Goal: Information Seeking & Learning: Learn about a topic

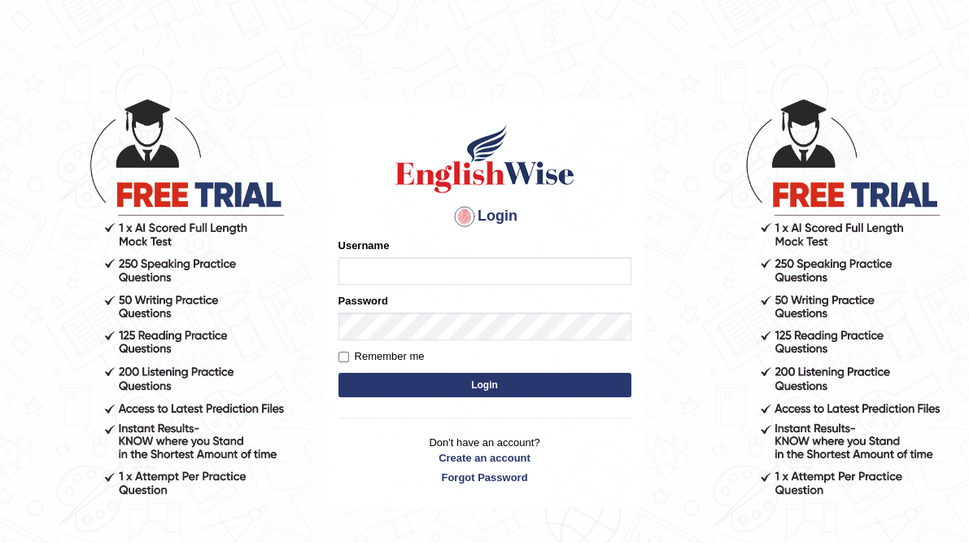
click at [509, 281] on input "Username" at bounding box center [485, 271] width 293 height 28
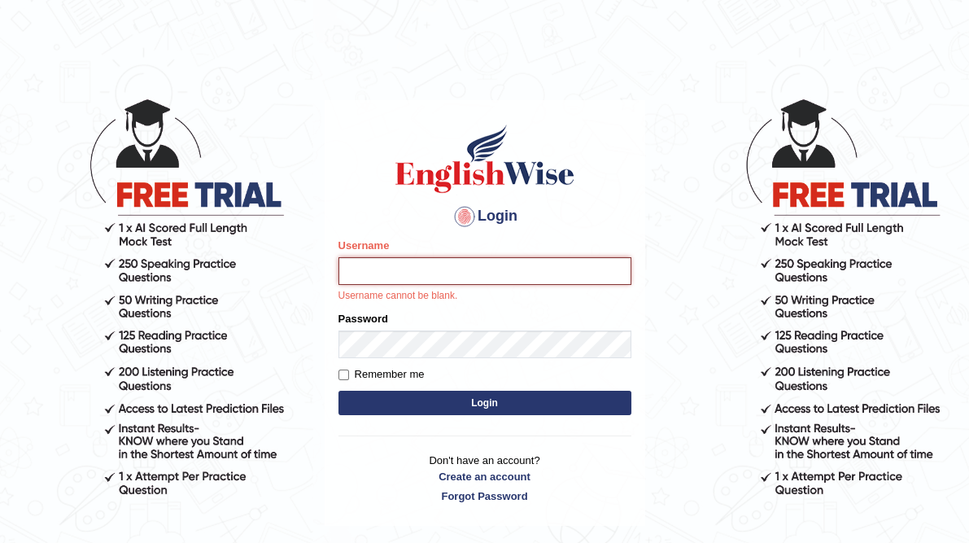
type input "dolma_mt"
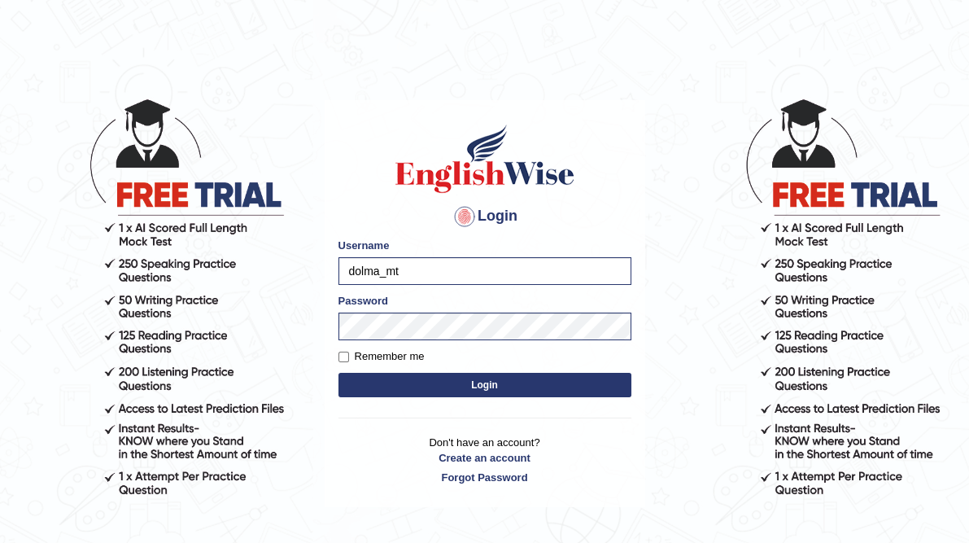
click at [509, 386] on button "Login" at bounding box center [485, 385] width 293 height 24
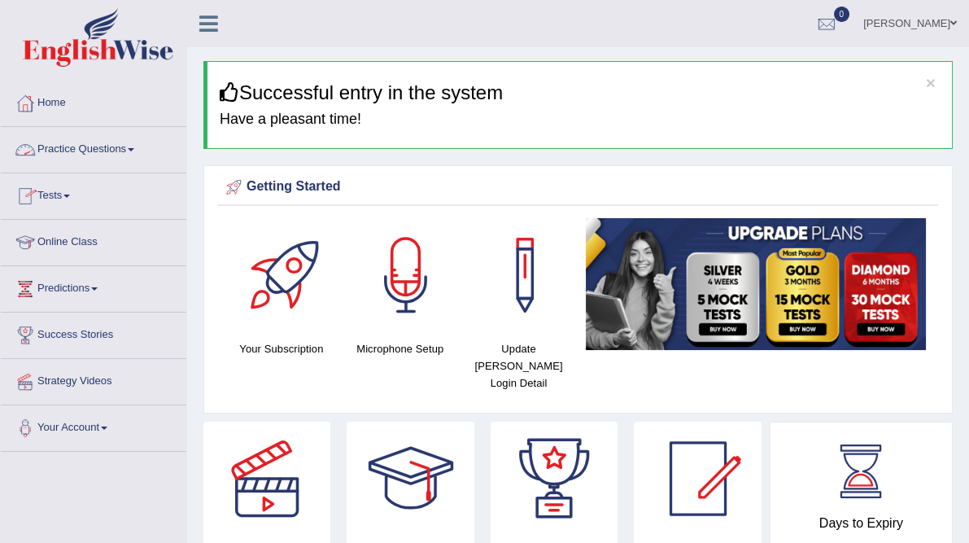
click at [126, 155] on link "Practice Questions" at bounding box center [94, 147] width 186 height 41
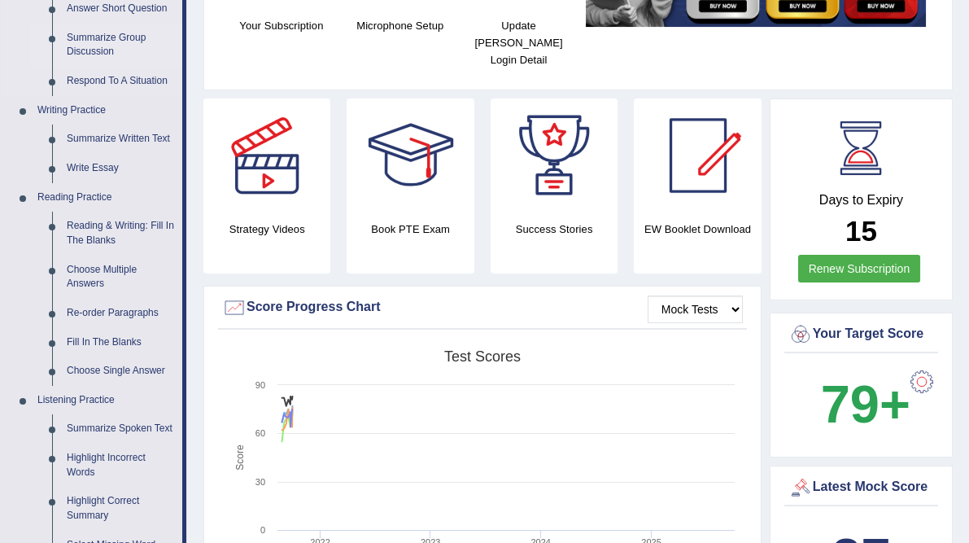
scroll to position [329, 0]
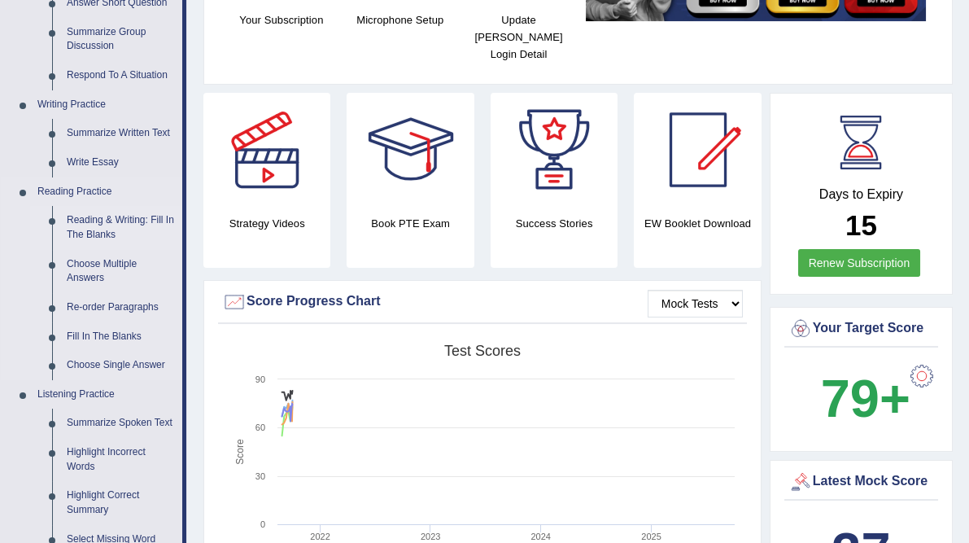
click at [107, 225] on link "Reading & Writing: Fill In The Blanks" at bounding box center [120, 227] width 123 height 43
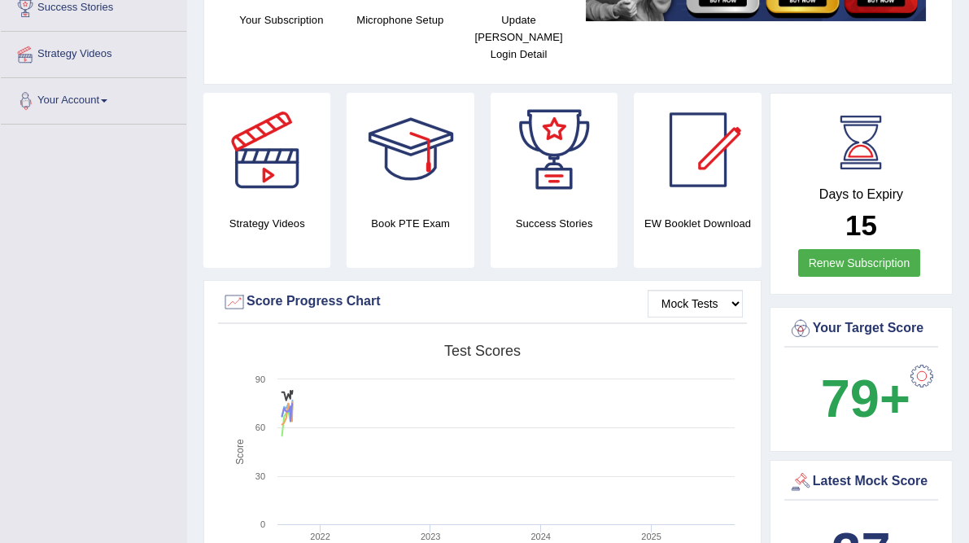
scroll to position [386, 0]
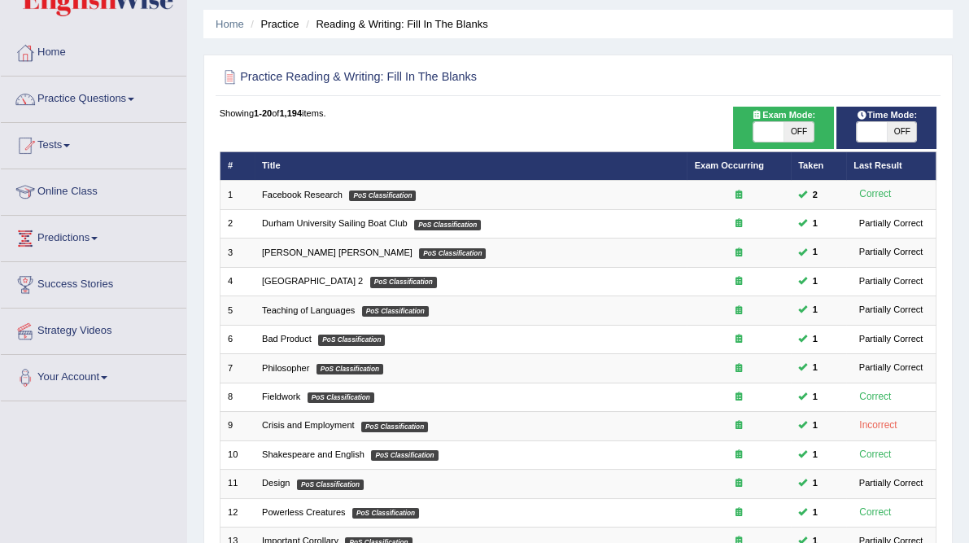
click at [791, 142] on span "OFF" at bounding box center [799, 132] width 30 height 20
checkbox input "true"
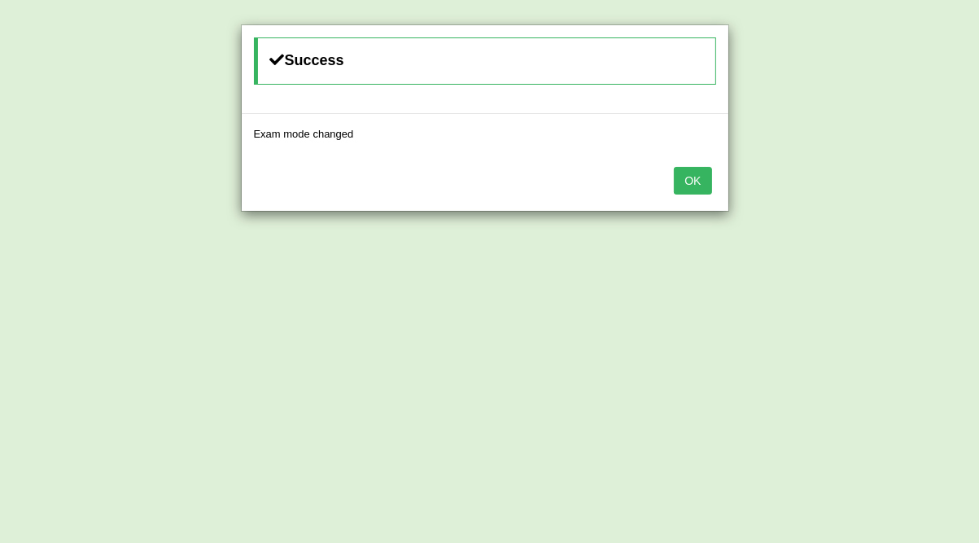
click at [690, 181] on button "OK" at bounding box center [692, 181] width 37 height 28
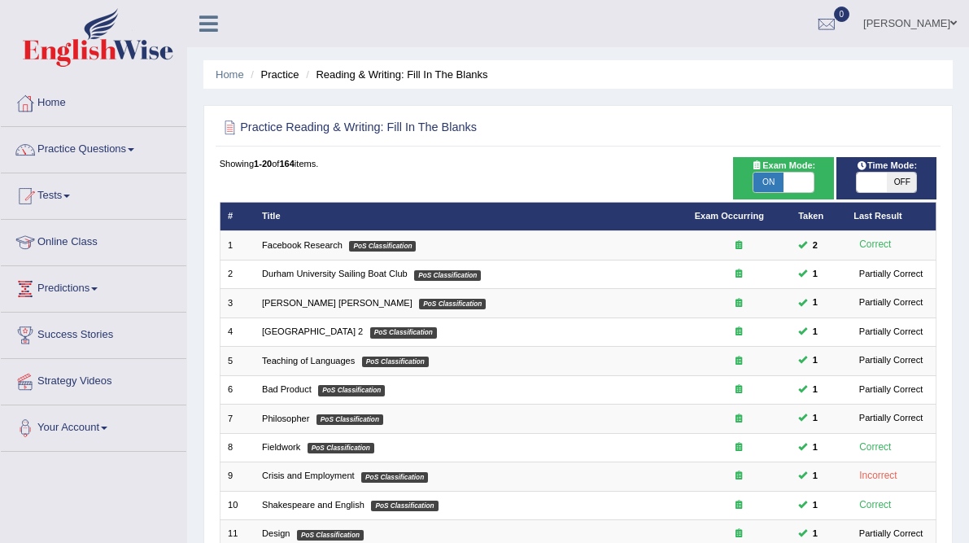
click at [881, 173] on span at bounding box center [872, 183] width 30 height 20
checkbox input "true"
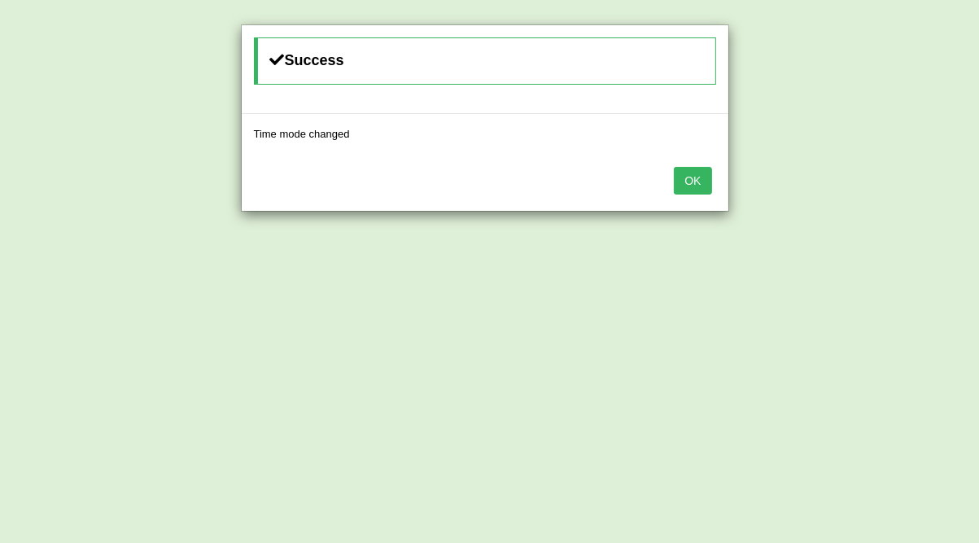
click at [698, 174] on button "OK" at bounding box center [692, 181] width 37 height 28
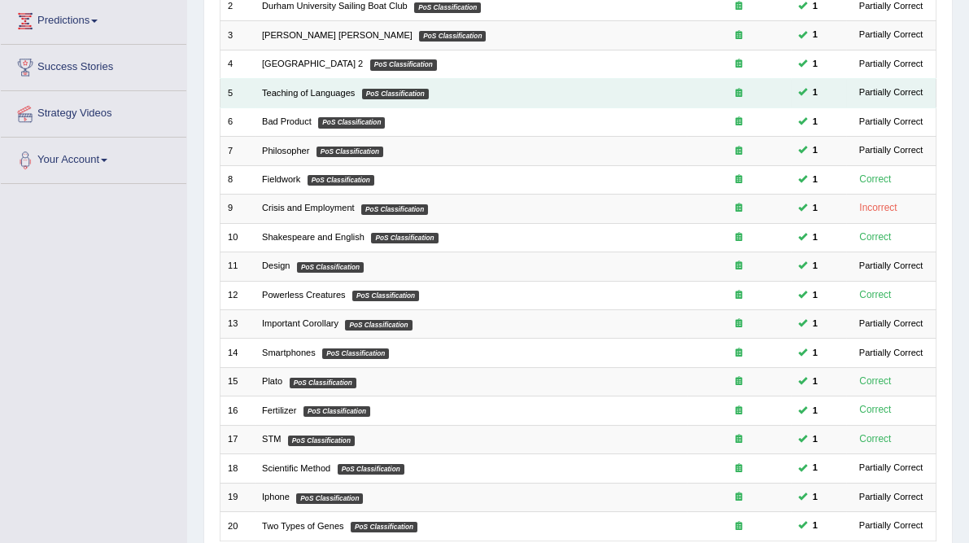
scroll to position [523, 0]
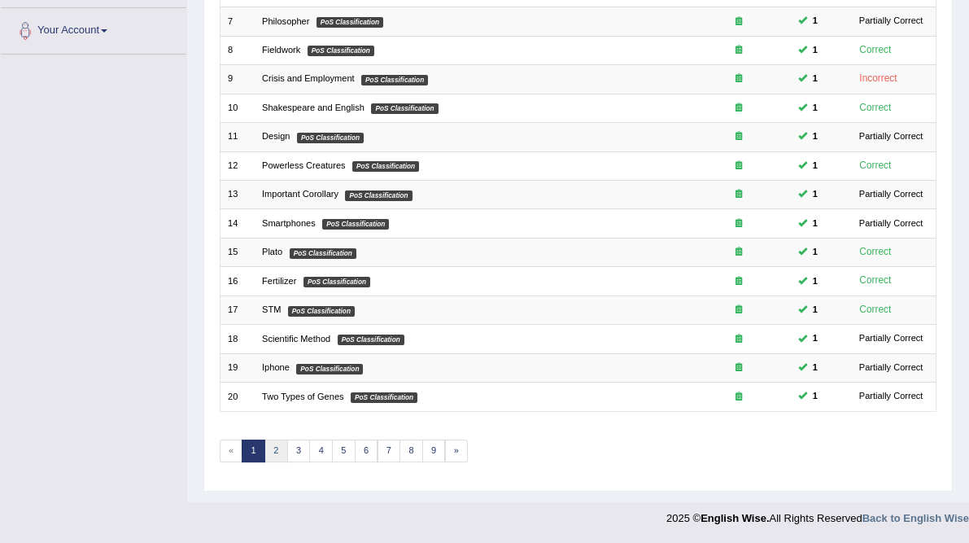
click at [286, 449] on link "2" at bounding box center [277, 451] width 24 height 23
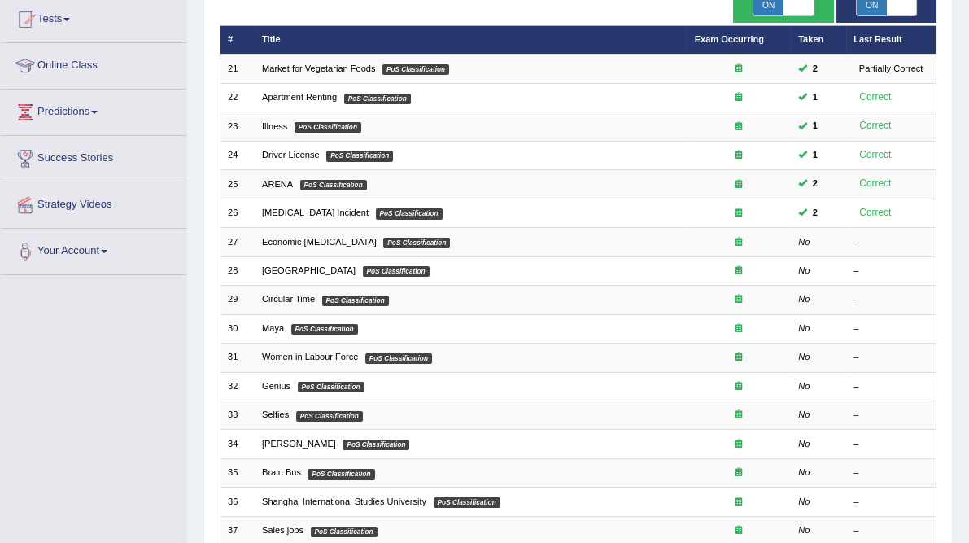
scroll to position [177, 0]
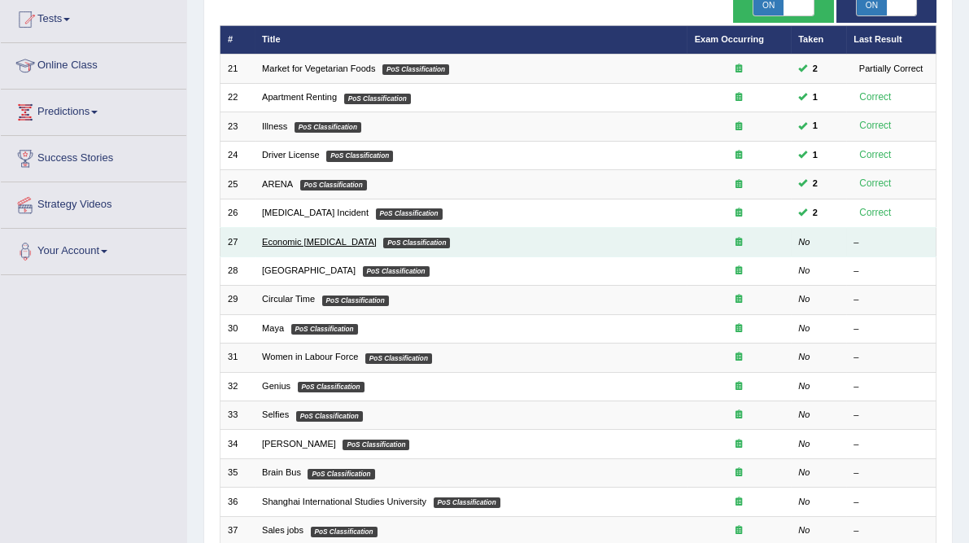
click at [310, 247] on link "Economic [MEDICAL_DATA]" at bounding box center [319, 242] width 115 height 10
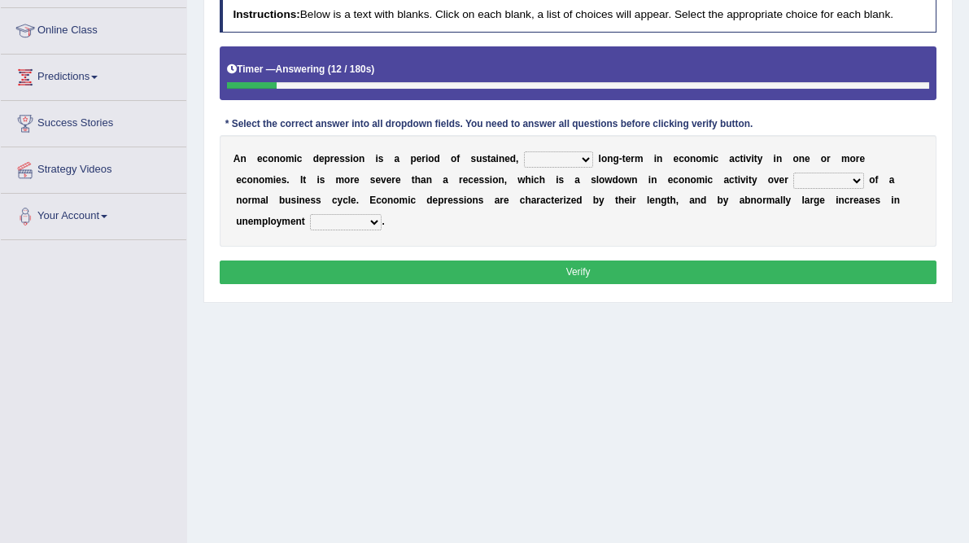
click at [593, 168] on select "variation promotion downturn reduction" at bounding box center [558, 159] width 69 height 16
select select "downturn"
click at [579, 168] on select "variation promotion downturn reduction" at bounding box center [558, 159] width 69 height 16
click at [794, 189] on select "an era the course a tally the year" at bounding box center [829, 181] width 70 height 16
select select "the year"
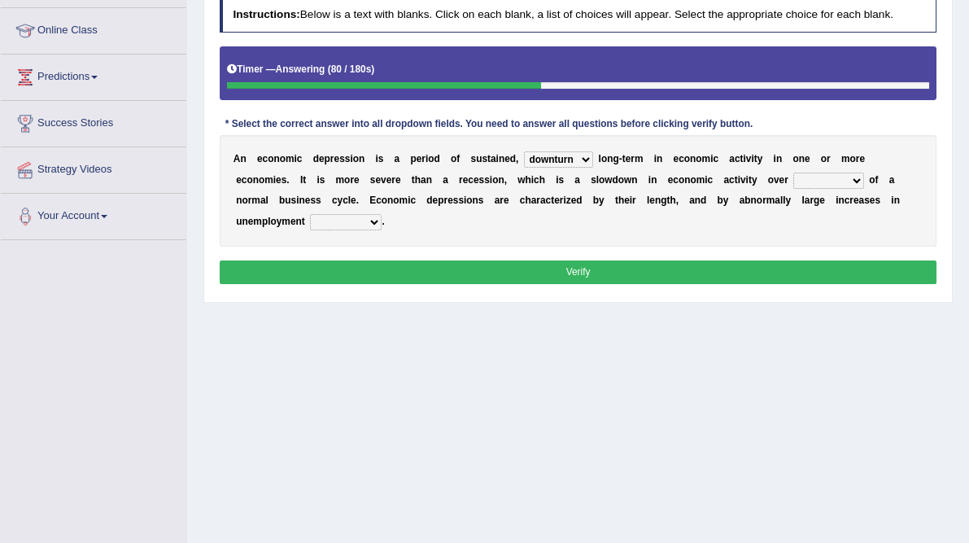
click at [794, 189] on select "an era the course a tally the year" at bounding box center [829, 181] width 70 height 16
click at [382, 230] on select "calculation bias ratio rate" at bounding box center [346, 222] width 72 height 16
select select "rate"
click at [382, 230] on select "calculation bias ratio rate" at bounding box center [346, 222] width 72 height 16
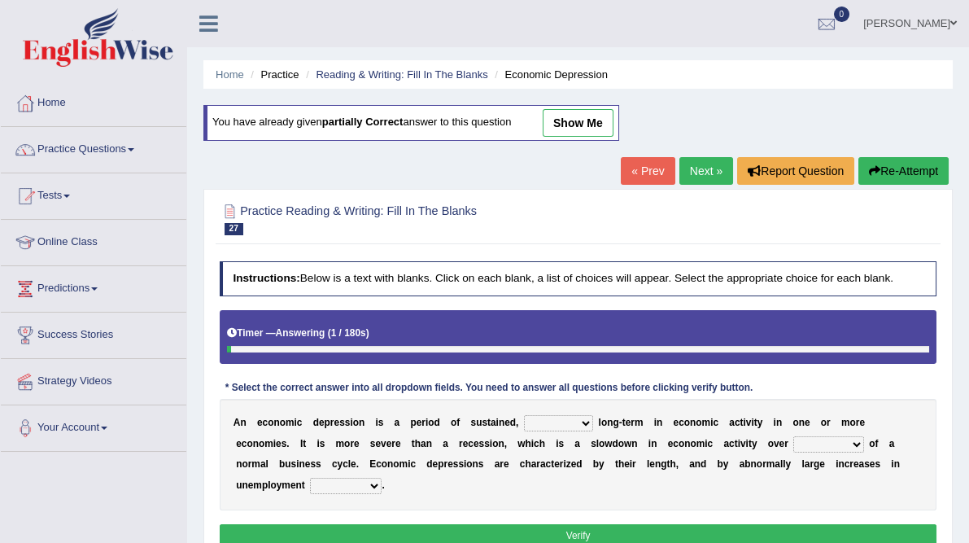
scroll to position [230, 0]
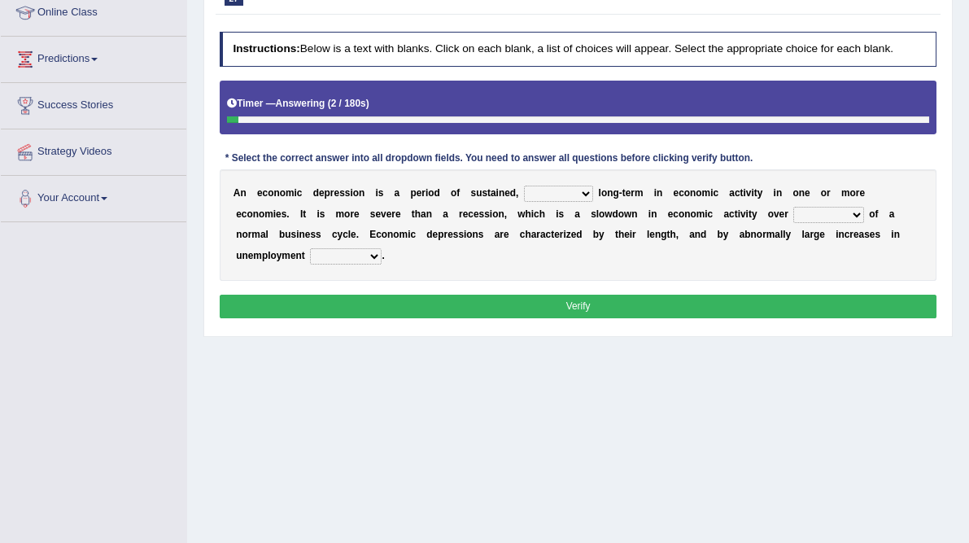
click at [593, 202] on select "variation promotion downturn reduction" at bounding box center [558, 194] width 69 height 16
select select "downturn"
click at [579, 202] on select "variation promotion downturn reduction" at bounding box center [558, 194] width 69 height 16
click at [794, 223] on select "an era the course a tally the year" at bounding box center [829, 215] width 70 height 16
select select "the course"
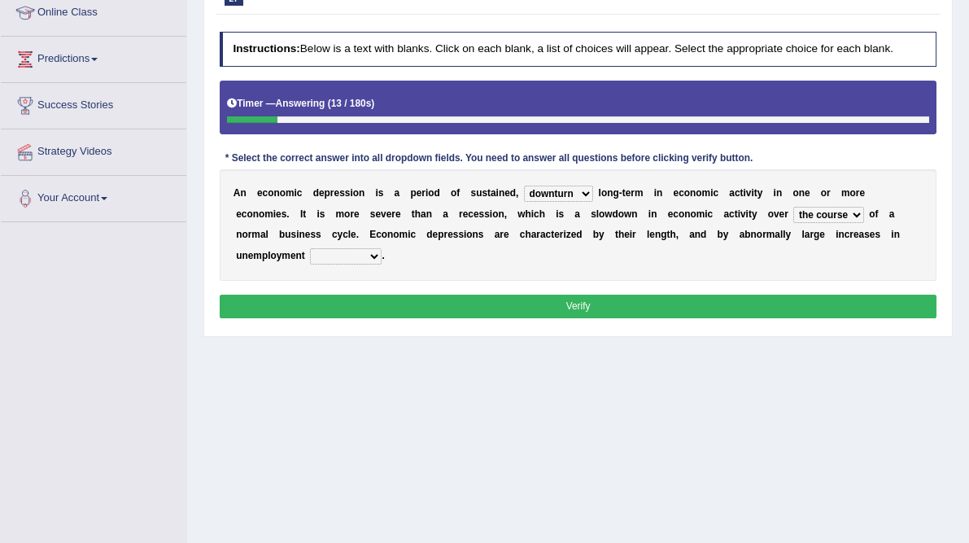
click at [794, 223] on select "an era the course a tally the year" at bounding box center [829, 215] width 70 height 16
click at [382, 265] on select "calculation bias ratio rate" at bounding box center [346, 256] width 72 height 16
select select "rate"
click at [382, 265] on select "calculation bias ratio rate" at bounding box center [346, 256] width 72 height 16
click at [679, 318] on button "Verify" at bounding box center [579, 307] width 718 height 24
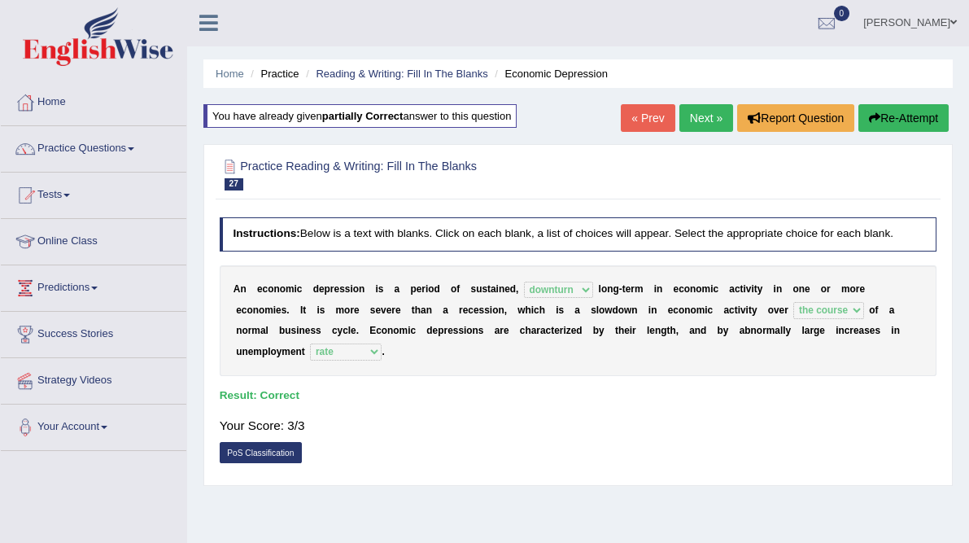
scroll to position [3, 0]
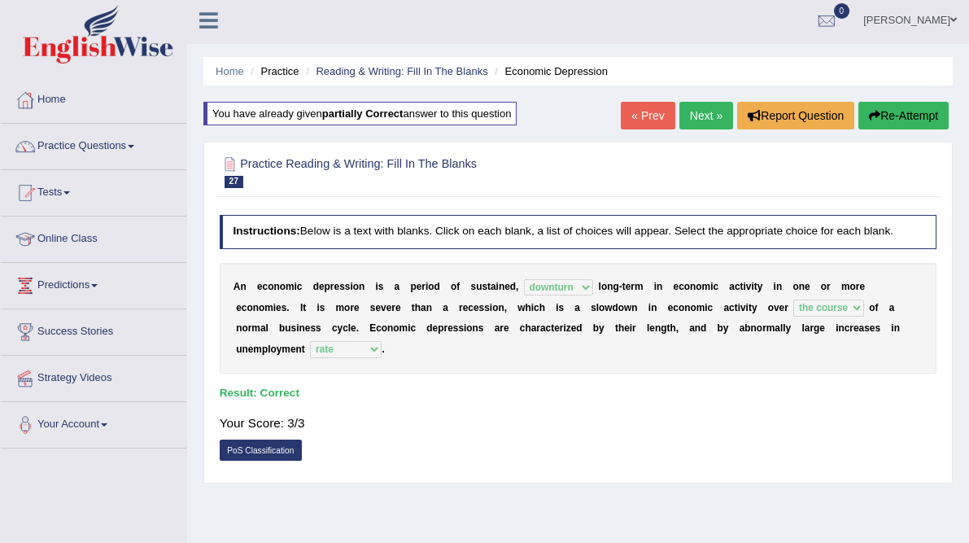
click at [700, 118] on link "Next »" at bounding box center [707, 116] width 54 height 28
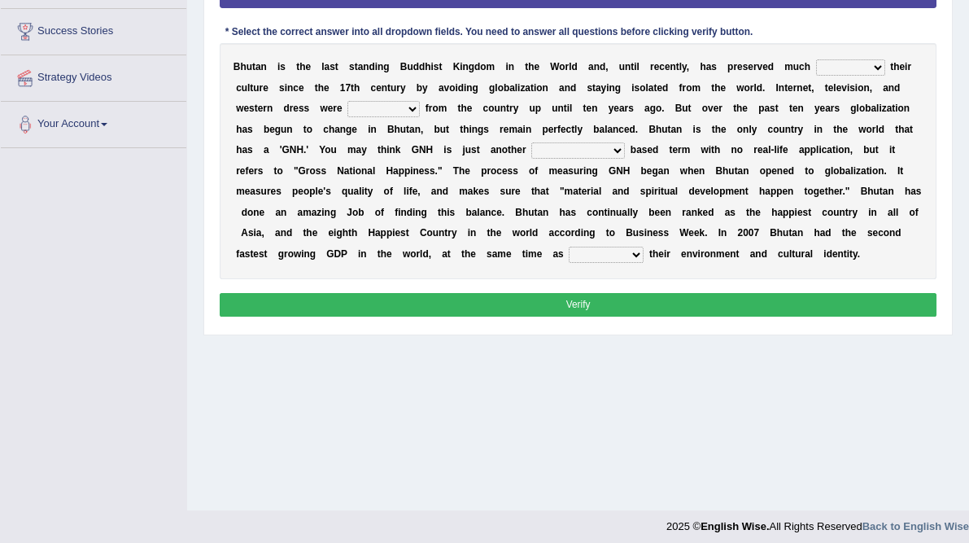
scroll to position [304, 0]
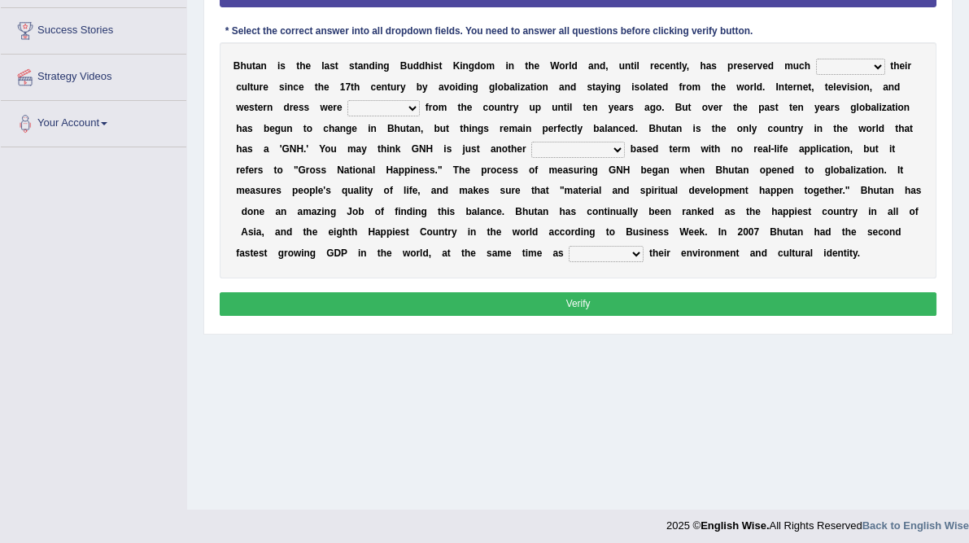
click at [816, 75] on select "of about to for" at bounding box center [850, 67] width 69 height 16
select select "of"
click at [816, 75] on select "of about to for" at bounding box center [850, 67] width 69 height 16
click at [420, 116] on select "summoned observed displayed banned" at bounding box center [384, 108] width 72 height 16
select select "banned"
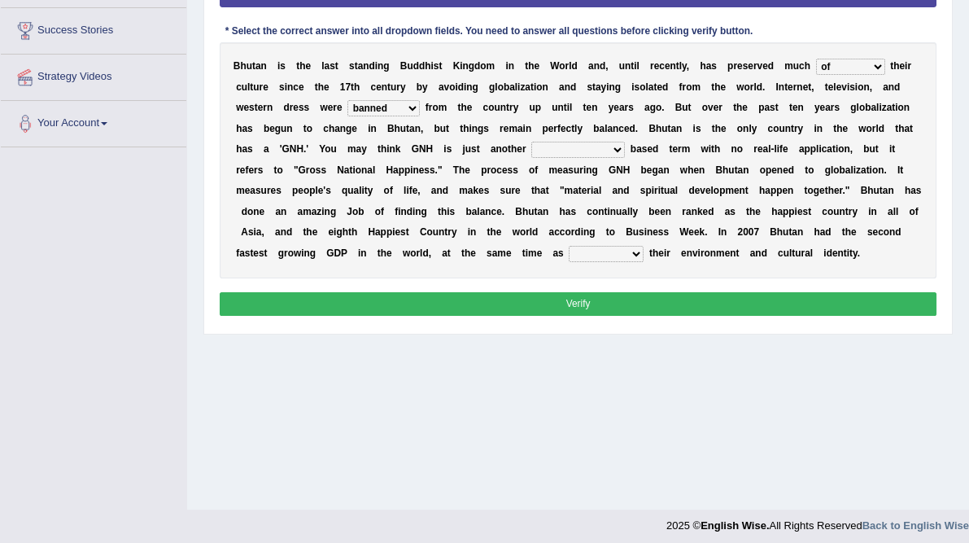
click at [420, 116] on select "summoned observed displayed banned" at bounding box center [384, 108] width 72 height 16
click at [531, 158] on select "statistically barely overwhelmingly roughly" at bounding box center [578, 150] width 94 height 16
select select "statistically"
click at [531, 158] on select "statistically barely overwhelmingly roughly" at bounding box center [578, 150] width 94 height 16
click at [575, 262] on select "demeaning intruding maintaining mourning" at bounding box center [606, 254] width 75 height 16
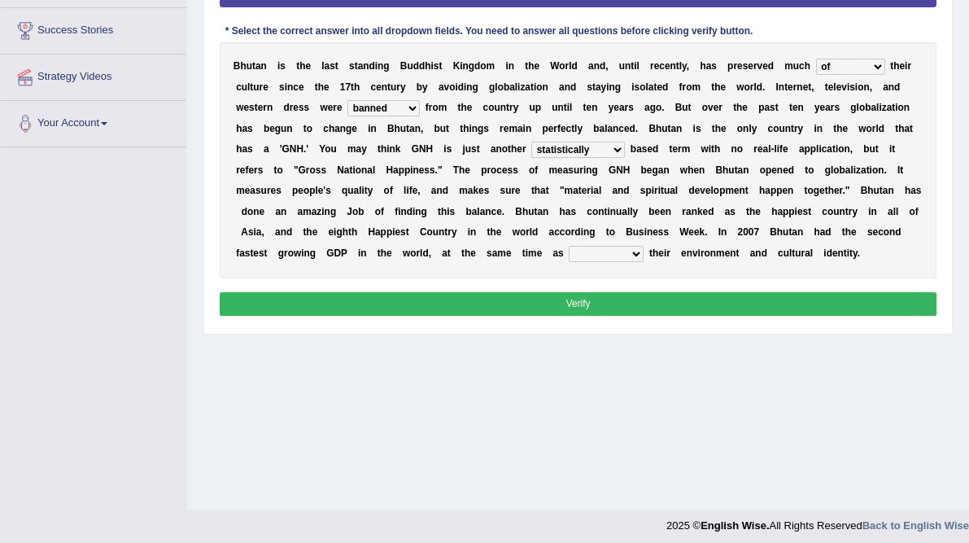
select select "maintaining"
click at [569, 262] on select "demeaning intruding maintaining mourning" at bounding box center [606, 254] width 75 height 16
click at [585, 316] on button "Verify" at bounding box center [579, 304] width 718 height 24
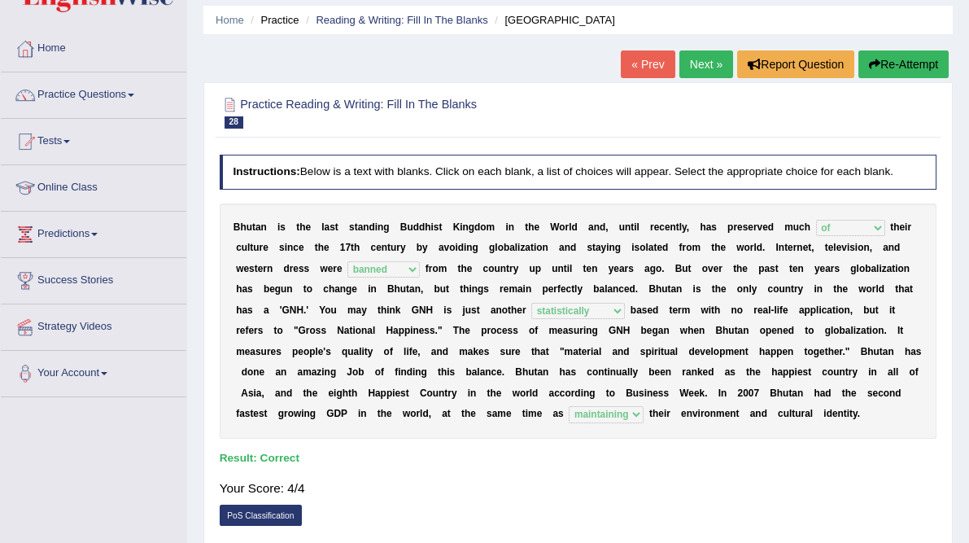
scroll to position [55, 0]
click at [702, 66] on link "Next »" at bounding box center [707, 64] width 54 height 28
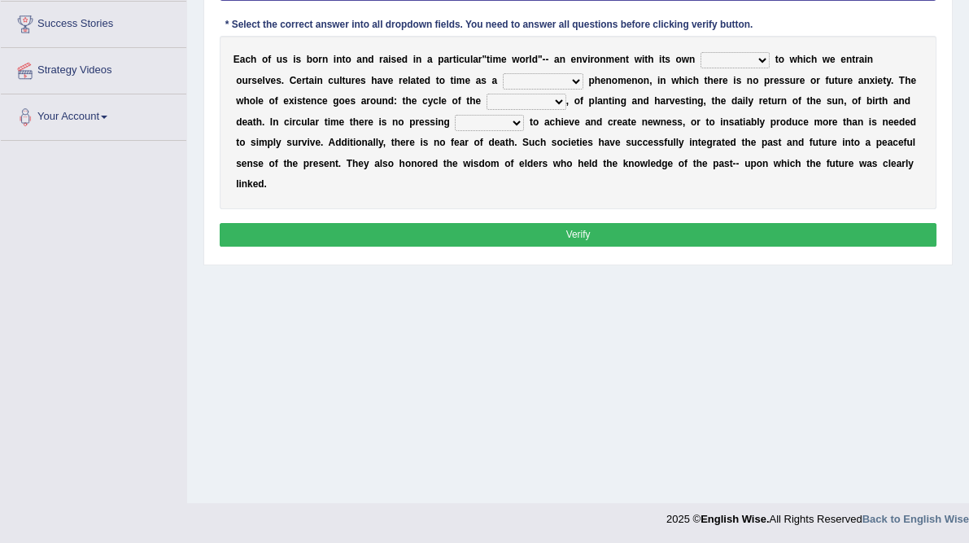
click at [770, 68] on select "area shape rhythm inclination" at bounding box center [735, 60] width 69 height 16
select select "area"
click at [770, 68] on select "area shape rhythm inclination" at bounding box center [735, 60] width 69 height 16
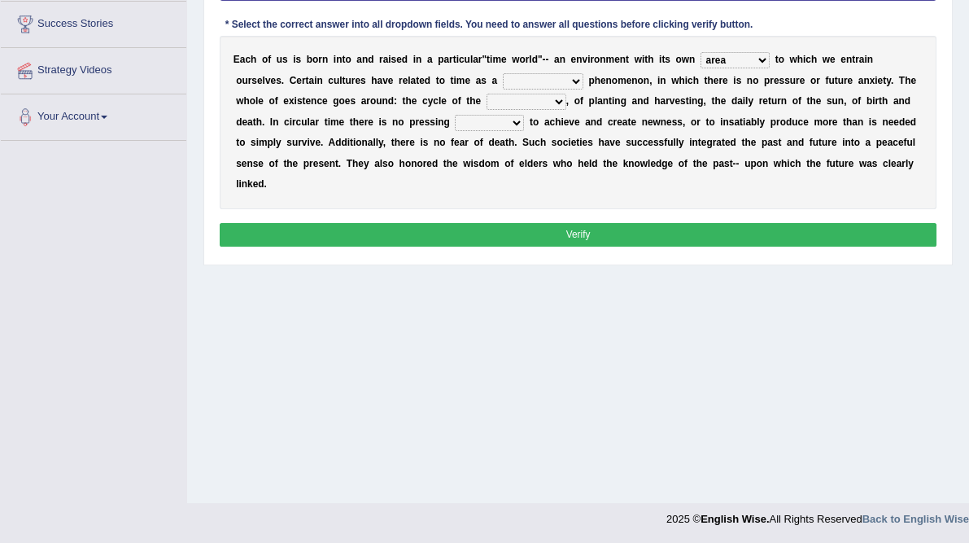
click at [770, 68] on select "area shape rhythm inclination" at bounding box center [735, 60] width 69 height 16
click at [584, 90] on select "cyclical conventional recycling cylindrical" at bounding box center [543, 81] width 81 height 16
select select "conventional"
click at [584, 90] on select "cyclical conventional recycling cylindrical" at bounding box center [543, 81] width 81 height 16
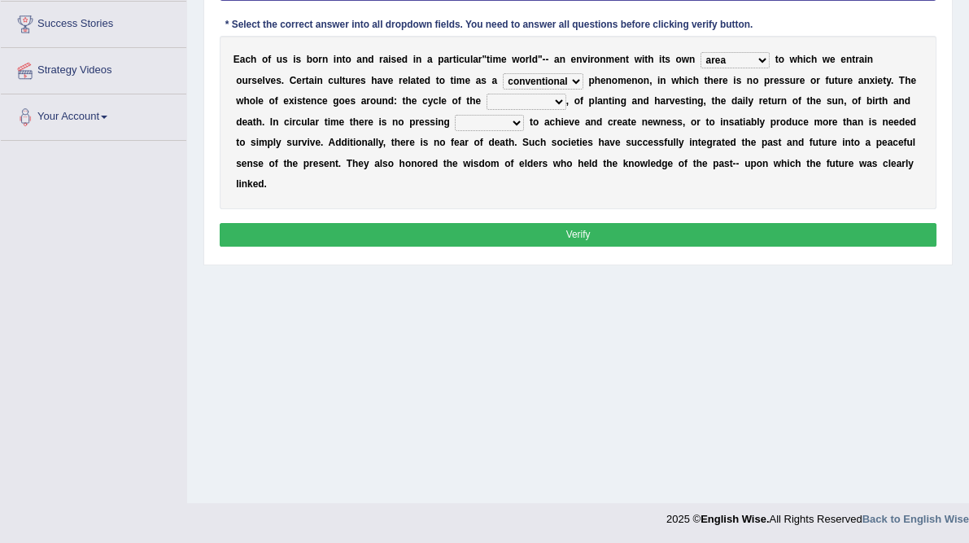
click at [566, 110] on select "days seasons arrangement periods" at bounding box center [527, 102] width 80 height 16
select select "seasons"
click at [566, 110] on select "days seasons arrangement periods" at bounding box center [527, 102] width 80 height 16
click at [455, 131] on select "issue point cause need" at bounding box center [489, 123] width 69 height 16
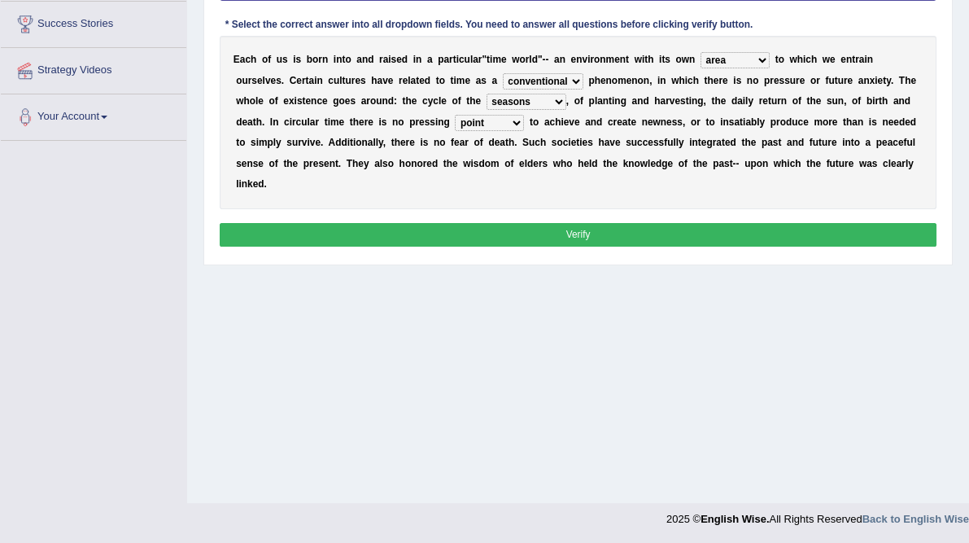
click at [455, 131] on select "issue point cause need" at bounding box center [489, 123] width 69 height 16
select select "need"
click at [455, 131] on select "issue point cause need" at bounding box center [489, 123] width 69 height 16
click at [581, 247] on button "Verify" at bounding box center [579, 235] width 718 height 24
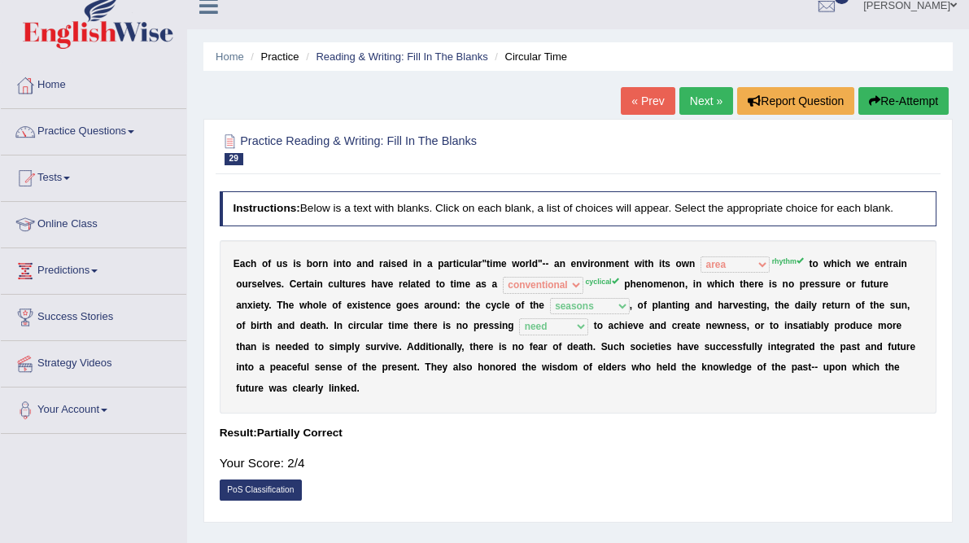
scroll to position [20, 0]
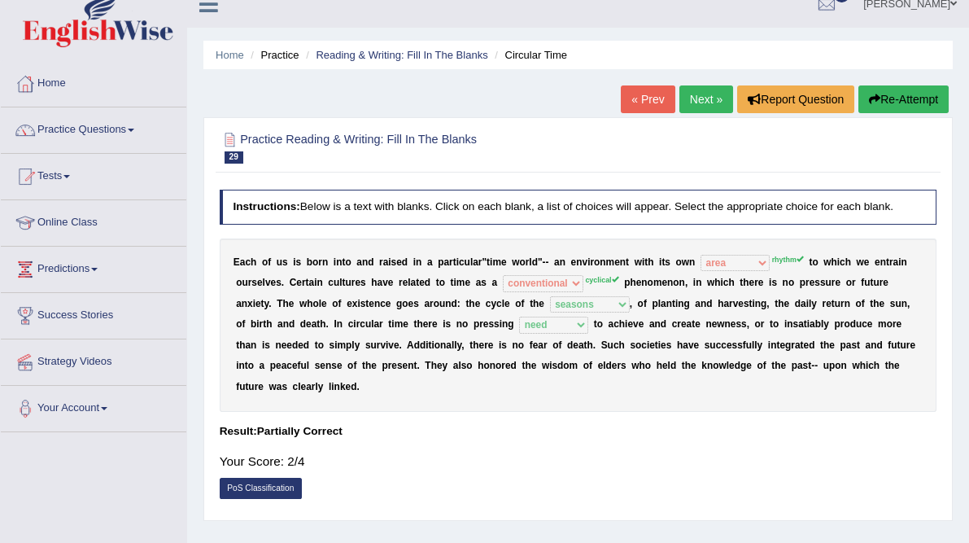
click at [876, 94] on icon "button" at bounding box center [874, 99] width 11 height 11
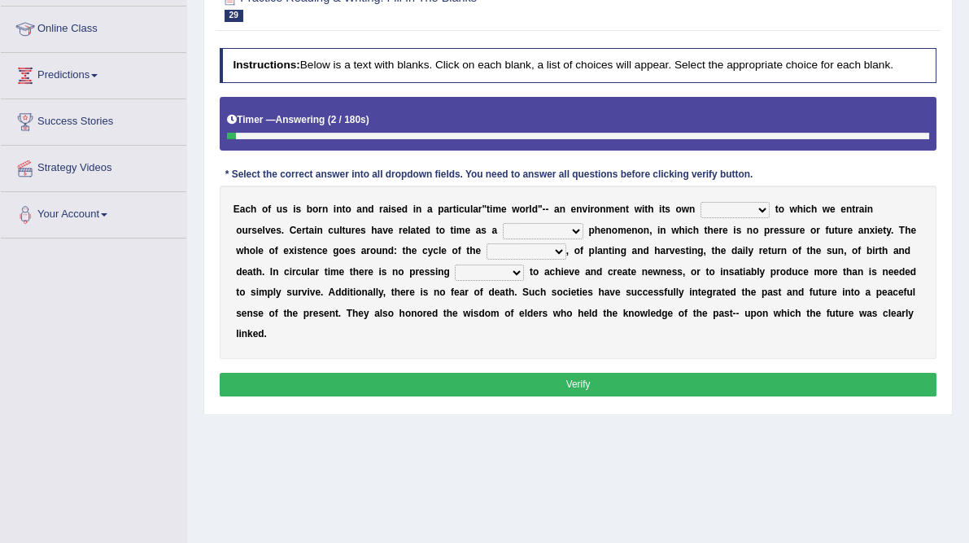
scroll to position [243, 0]
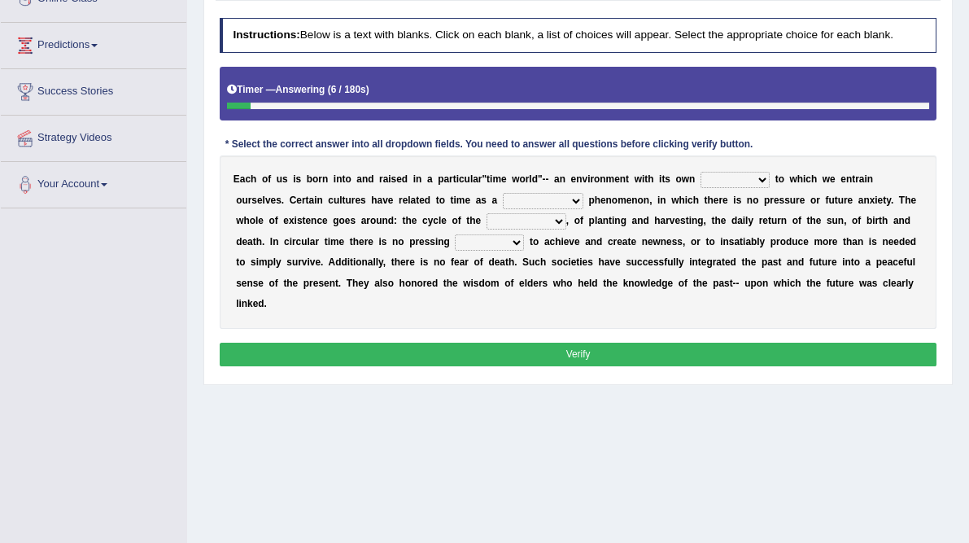
click at [770, 188] on select "area shape rhythm inclination" at bounding box center [735, 180] width 69 height 16
select select "rhythm"
click at [770, 188] on select "area shape rhythm inclination" at bounding box center [735, 180] width 69 height 16
click at [584, 209] on select "cyclical conventional recycling cylindrical" at bounding box center [543, 201] width 81 height 16
select select "cyclical"
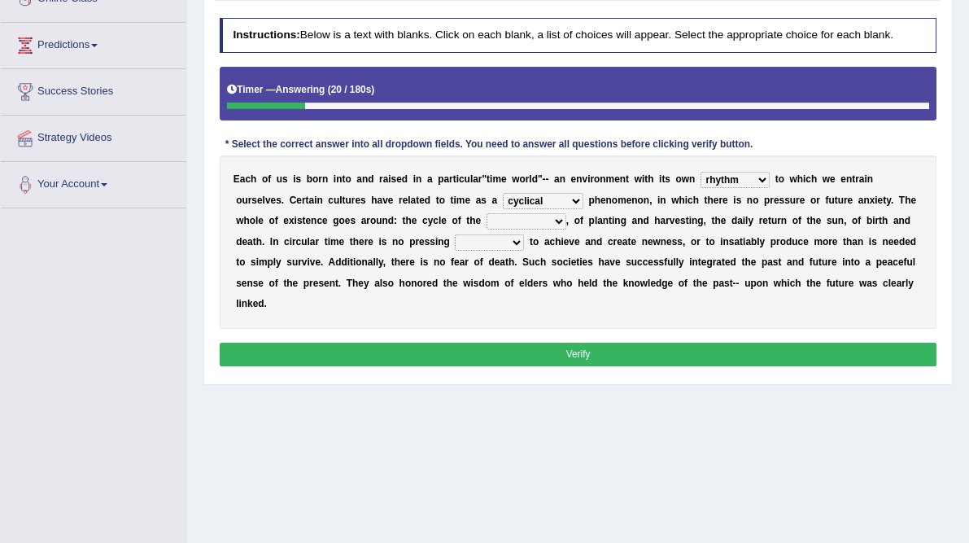
click at [584, 209] on select "cyclical conventional recycling cylindrical" at bounding box center [543, 201] width 81 height 16
click at [566, 230] on select "days seasons arrangement periods" at bounding box center [527, 221] width 80 height 16
select select "seasons"
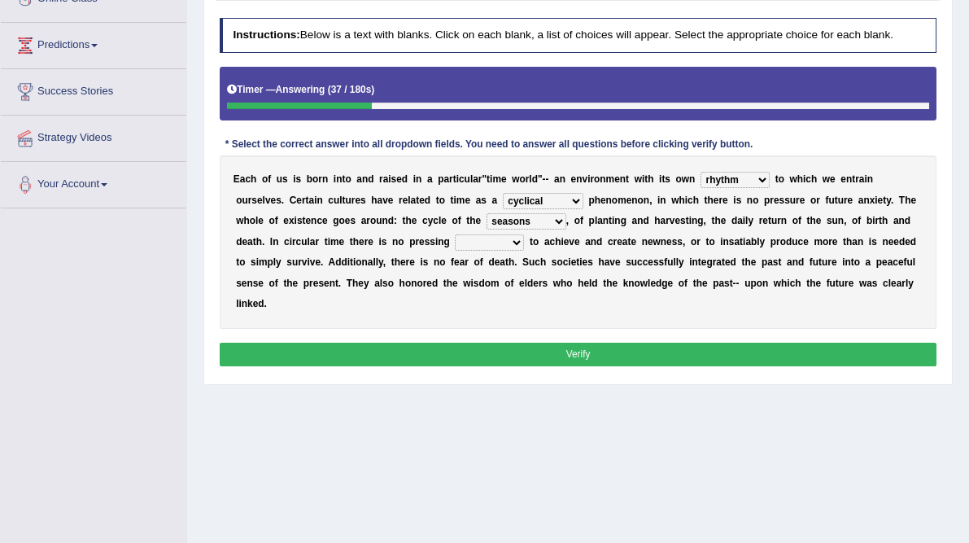
click at [566, 230] on select "days seasons arrangement periods" at bounding box center [527, 221] width 80 height 16
click at [455, 251] on select "issue point cause need" at bounding box center [489, 242] width 69 height 16
select select "need"
click at [455, 251] on select "issue point cause need" at bounding box center [489, 242] width 69 height 16
click at [568, 378] on div "Instructions: Below is a text with blanks. Click on each blank, a list of choic…" at bounding box center [578, 194] width 724 height 366
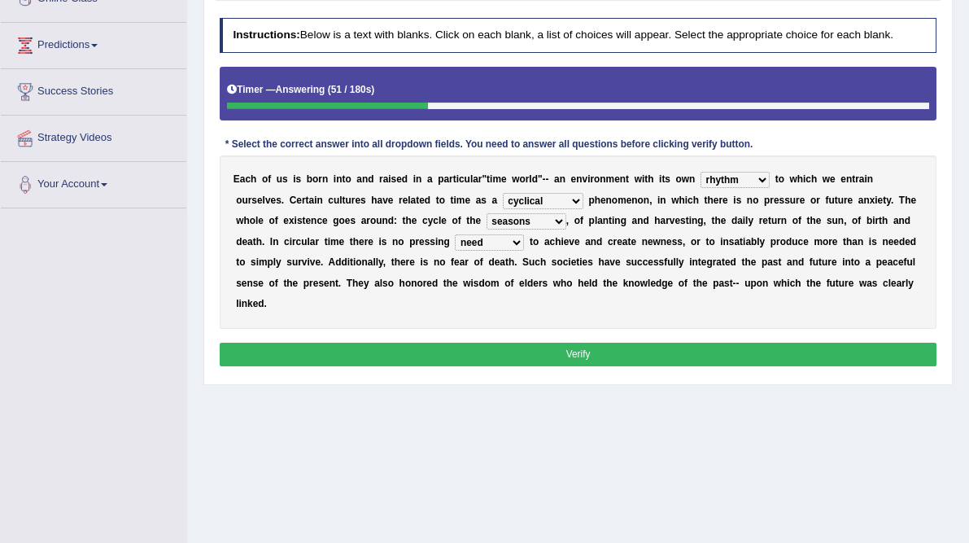
click at [582, 366] on button "Verify" at bounding box center [579, 355] width 718 height 24
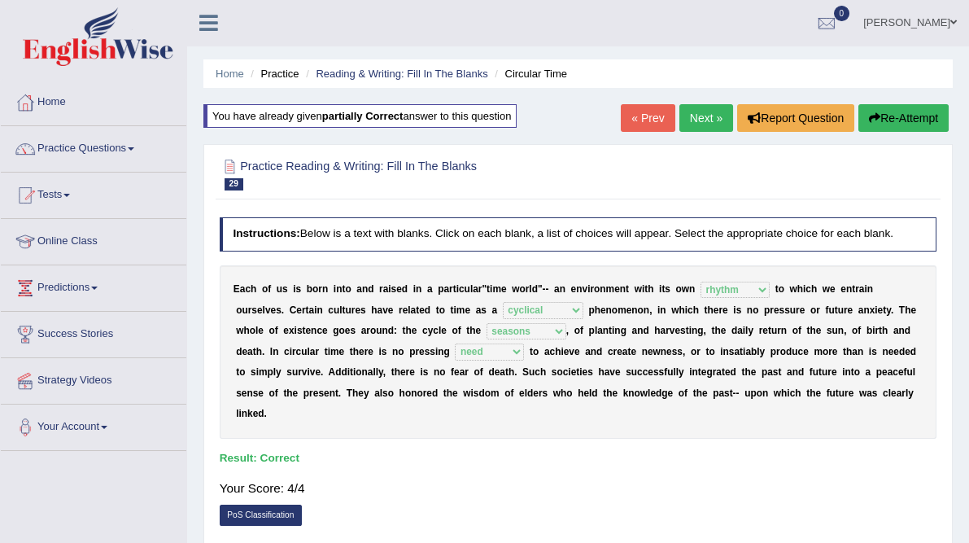
scroll to position [0, 0]
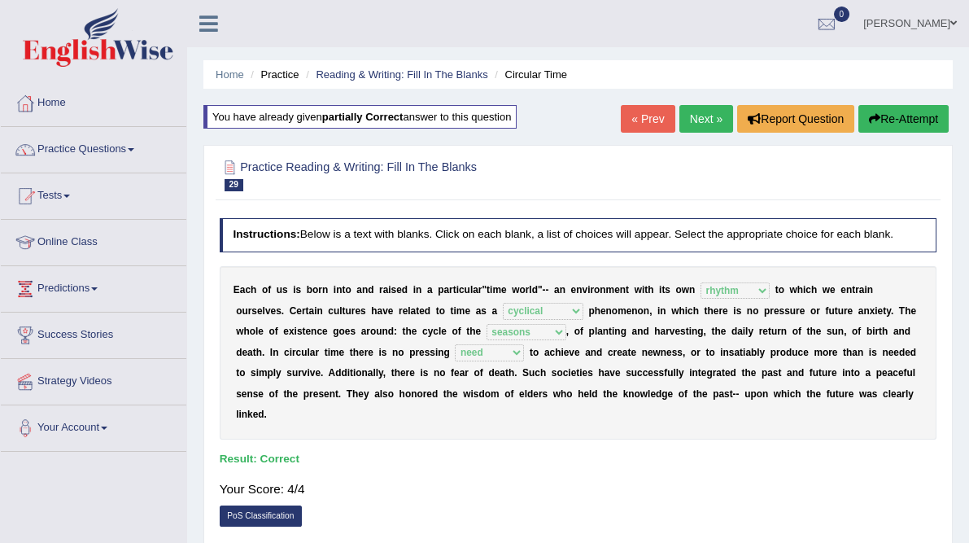
click at [697, 126] on link "Next »" at bounding box center [707, 119] width 54 height 28
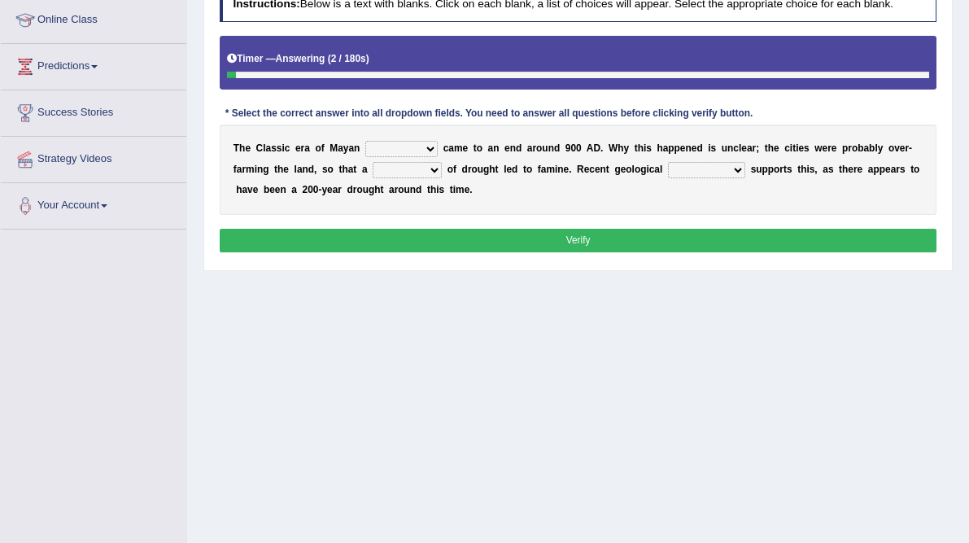
click at [421, 157] on select "community society civilization class" at bounding box center [401, 149] width 72 height 16
click at [457, 387] on div "Home Practice Reading & Writing: Fill In The Blanks Maya « Prev Next » Report Q…" at bounding box center [578, 185] width 782 height 814
click at [442, 178] on select "time period range phase" at bounding box center [407, 170] width 69 height 16
click at [782, 215] on div "T h e C l a s s i c e r a o f M [PERSON_NAME] community society civilization cl…" at bounding box center [579, 170] width 718 height 90
click at [668, 178] on select "research test examination exploitation" at bounding box center [706, 170] width 77 height 16
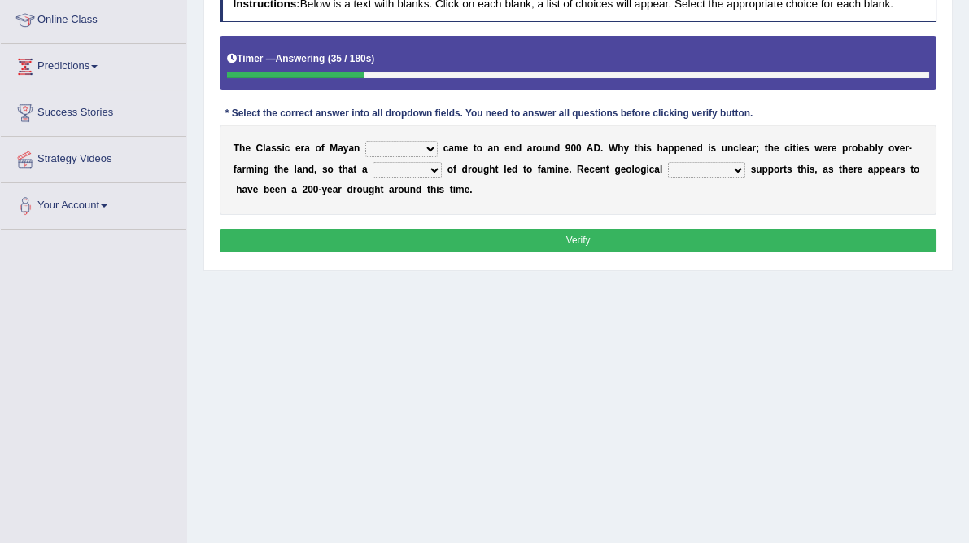
click at [438, 157] on select "community society civilization class" at bounding box center [401, 149] width 72 height 16
select select "civilization"
click at [392, 157] on select "community society civilization class" at bounding box center [401, 149] width 72 height 16
click at [438, 157] on select "community society civilization class" at bounding box center [401, 149] width 72 height 16
click at [461, 424] on div "Home Practice Reading & Writing: Fill In The Blanks Maya « Prev Next » Report Q…" at bounding box center [578, 185] width 782 height 814
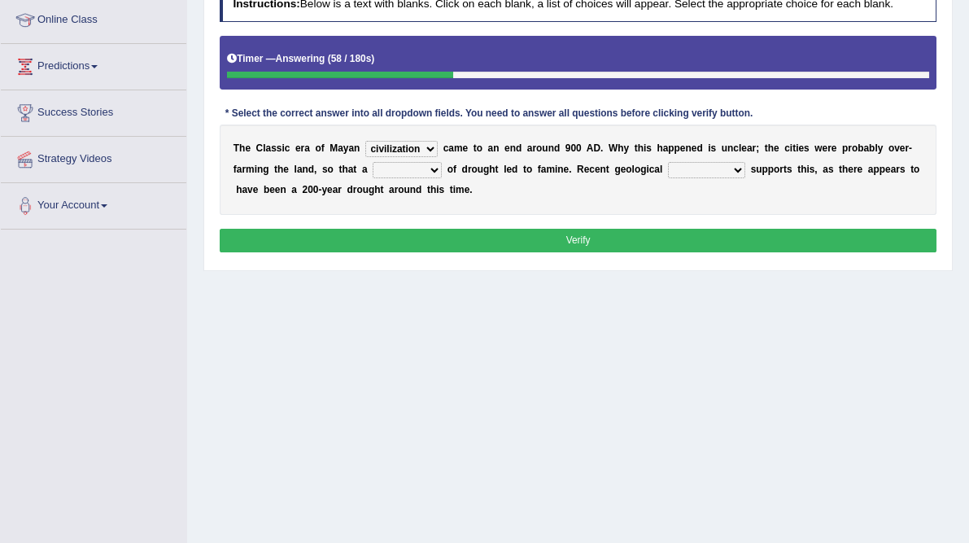
click at [438, 157] on select "community society civilization class" at bounding box center [401, 149] width 72 height 16
click at [412, 370] on div "Home Practice Reading & Writing: Fill In The Blanks Maya « Prev Next » Report Q…" at bounding box center [578, 185] width 782 height 814
click at [442, 178] on select "time period range phase" at bounding box center [407, 170] width 69 height 16
select select "phase"
click at [442, 178] on select "time period range phase" at bounding box center [407, 170] width 69 height 16
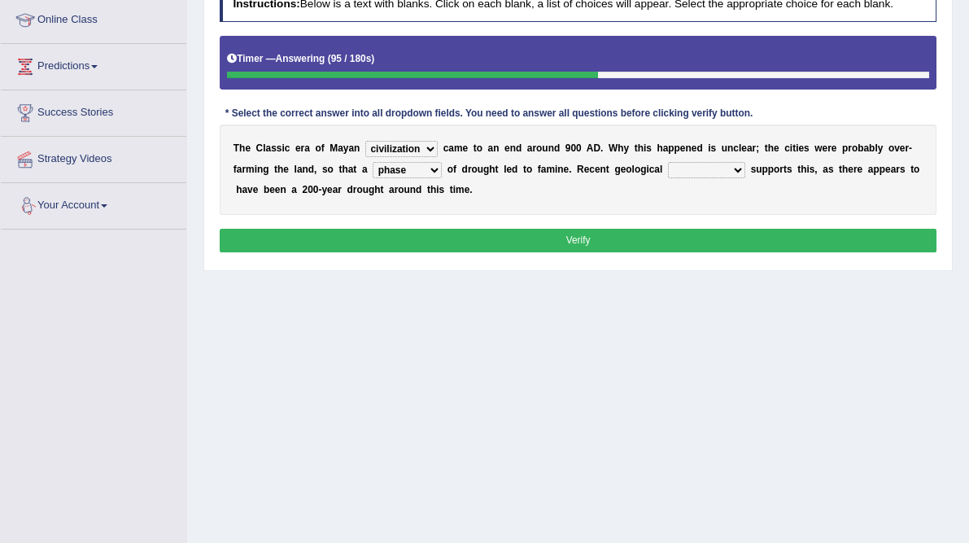
click at [668, 178] on select "research test examination exploitation" at bounding box center [706, 170] width 77 height 16
select select "research"
click at [668, 178] on select "research test examination exploitation" at bounding box center [706, 170] width 77 height 16
click at [442, 178] on select "time period range phase" at bounding box center [407, 170] width 69 height 16
select select "time"
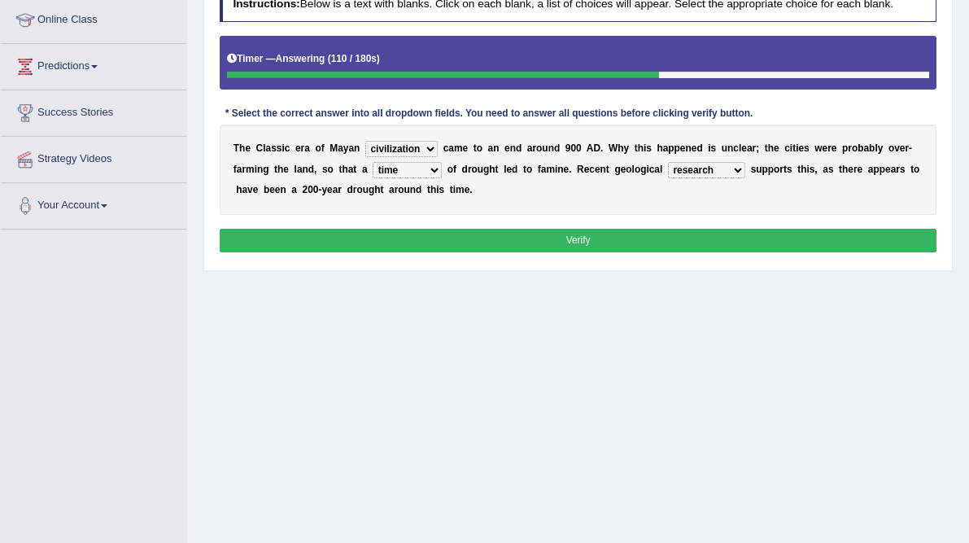
click at [442, 178] on select "time period range phase" at bounding box center [407, 170] width 69 height 16
click at [578, 252] on button "Verify" at bounding box center [579, 241] width 718 height 24
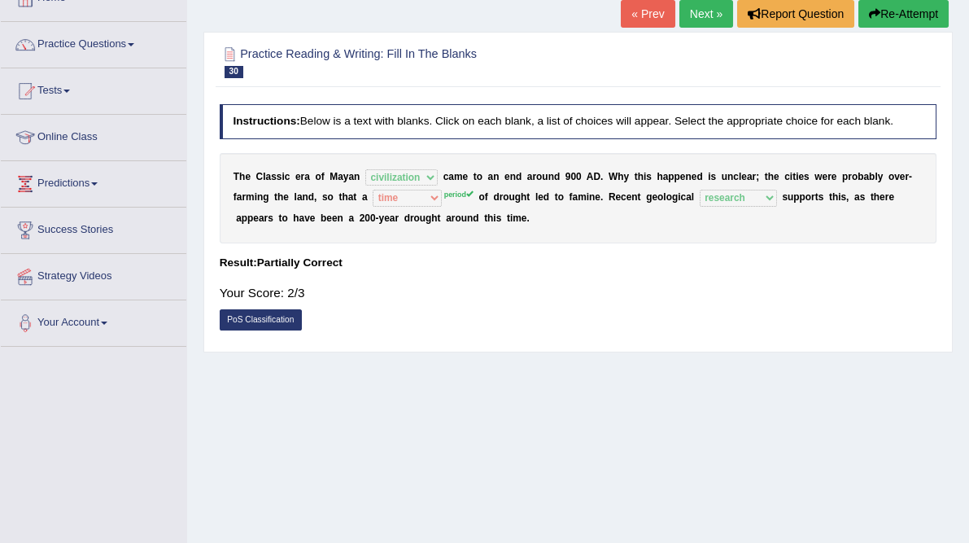
scroll to position [107, 0]
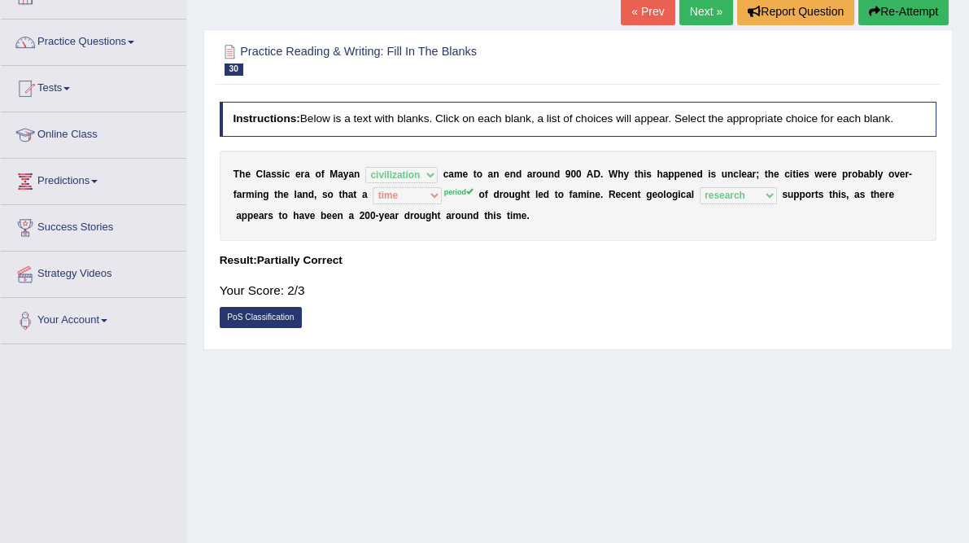
click at [894, 6] on button "Re-Attempt" at bounding box center [904, 12] width 90 height 28
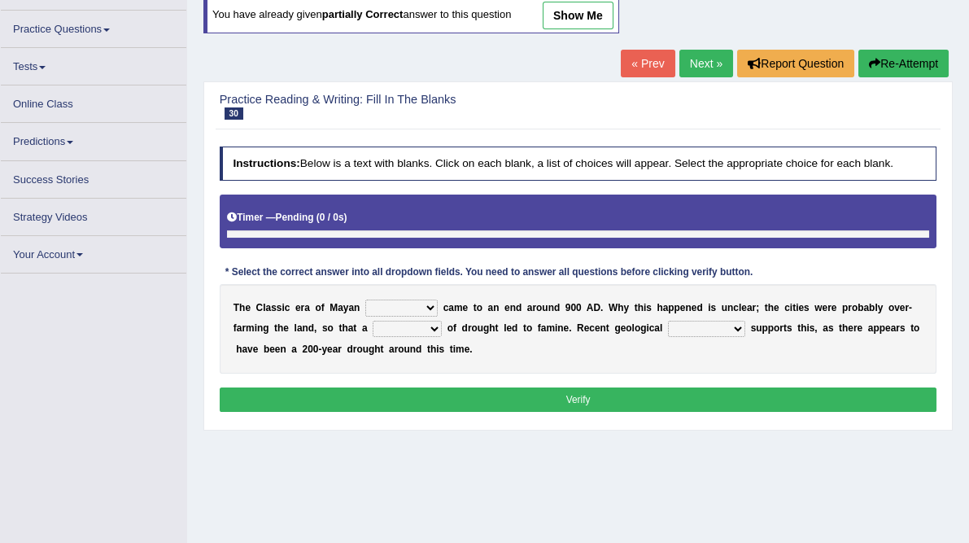
click at [433, 316] on select "community society civilization class" at bounding box center [401, 308] width 72 height 16
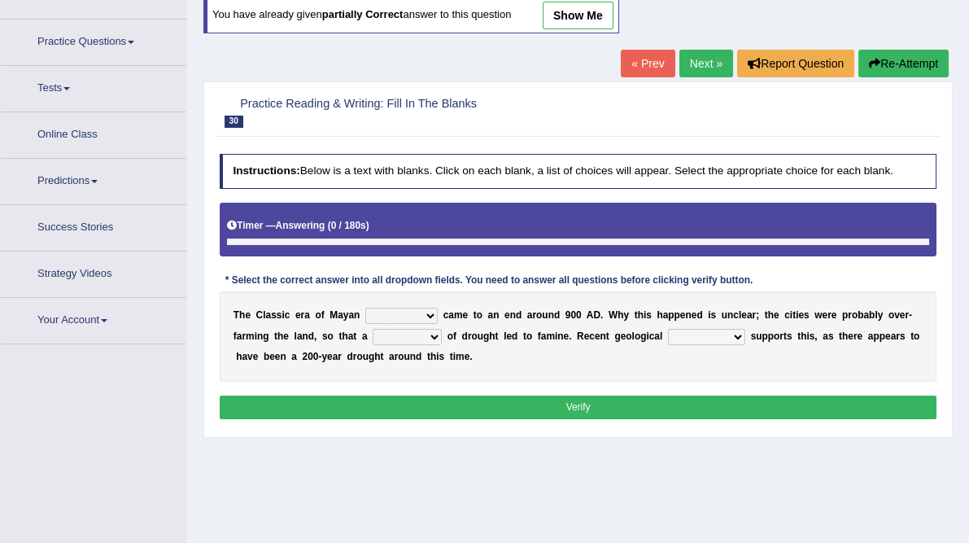
click at [438, 324] on select "community society civilization class" at bounding box center [401, 316] width 72 height 16
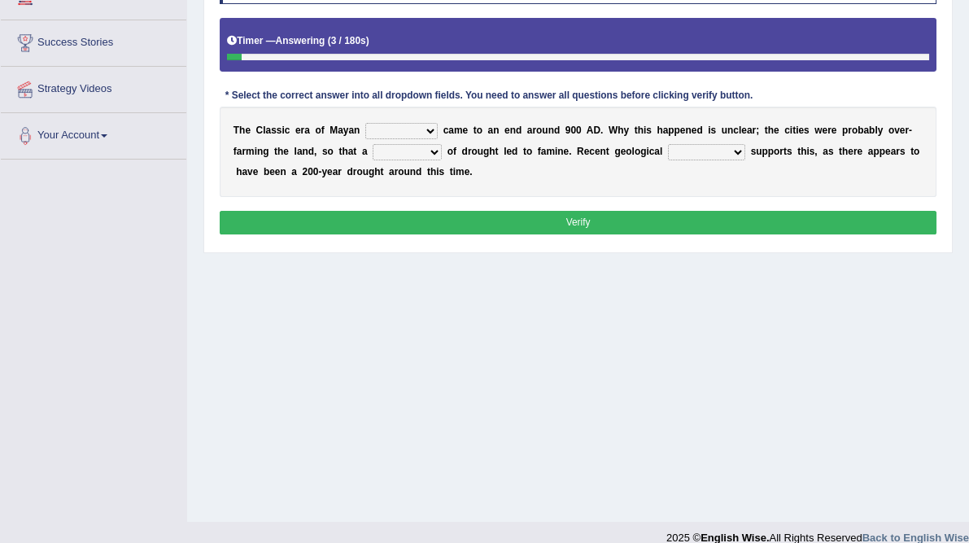
scroll to position [297, 0]
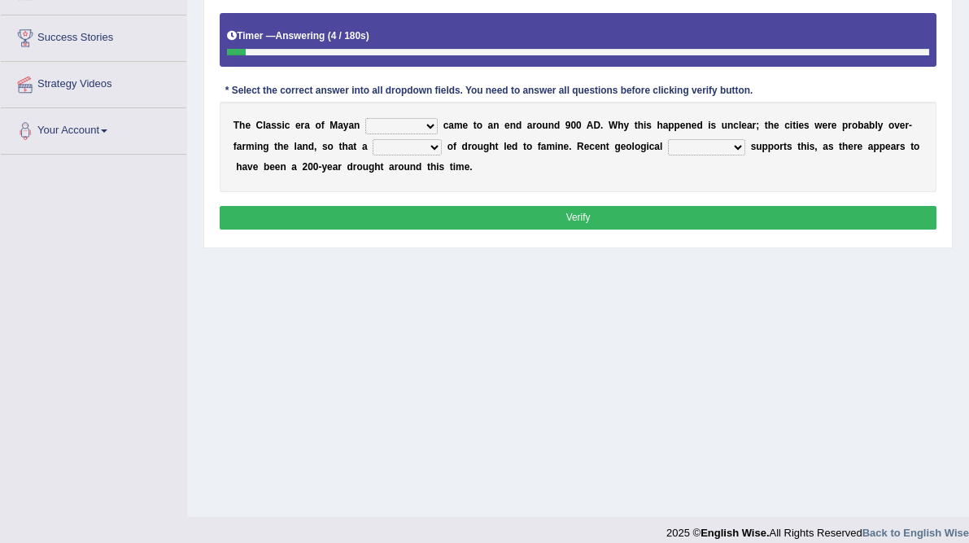
click at [438, 134] on select "community society civilization class" at bounding box center [401, 126] width 72 height 16
select select "civilization"
click at [392, 134] on select "community society civilization class" at bounding box center [401, 126] width 72 height 16
click at [442, 155] on select "time period range phase" at bounding box center [407, 147] width 69 height 16
select select "period"
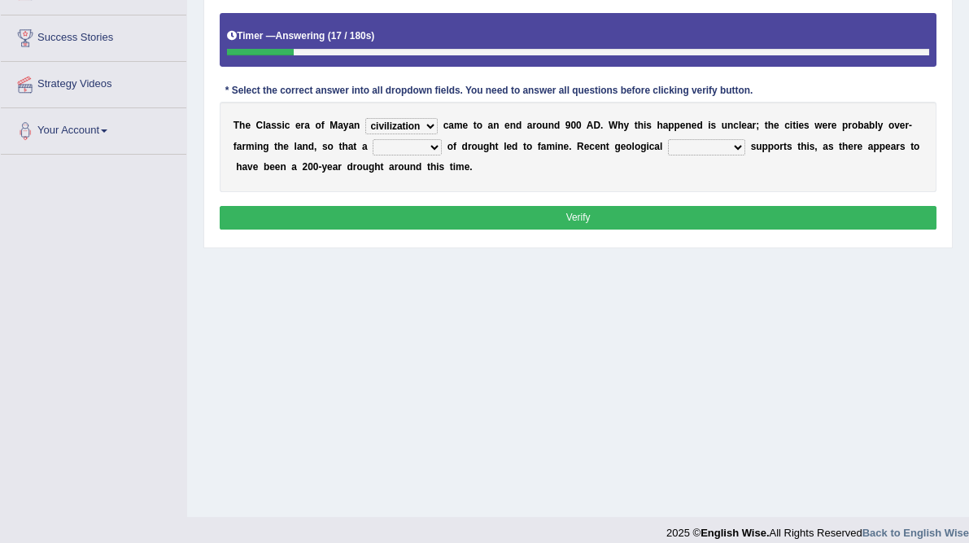
click at [442, 155] on select "time period range phase" at bounding box center [407, 147] width 69 height 16
click at [668, 155] on select "research test examination exploitation" at bounding box center [706, 147] width 77 height 16
select select "research"
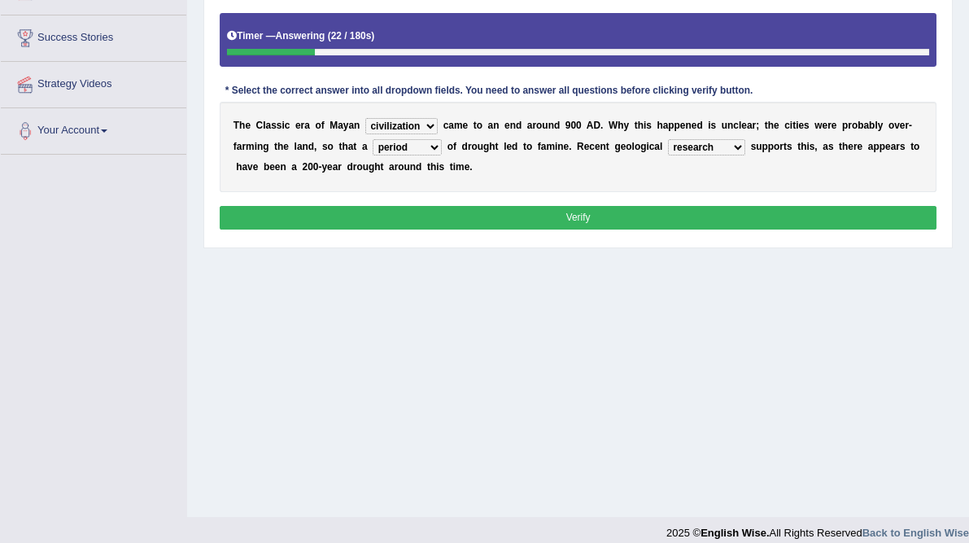
click at [668, 155] on select "research test examination exploitation" at bounding box center [706, 147] width 77 height 16
click at [600, 230] on button "Verify" at bounding box center [579, 218] width 718 height 24
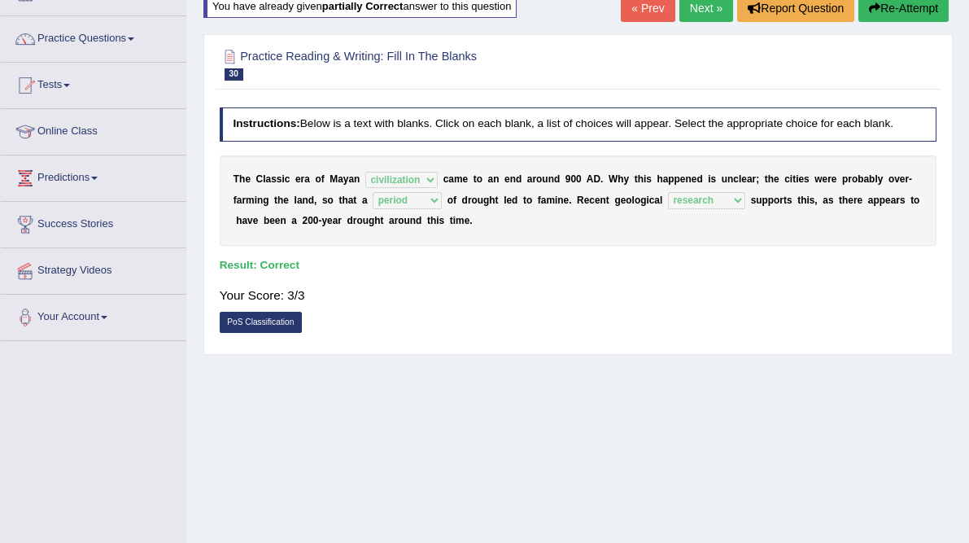
scroll to position [0, 0]
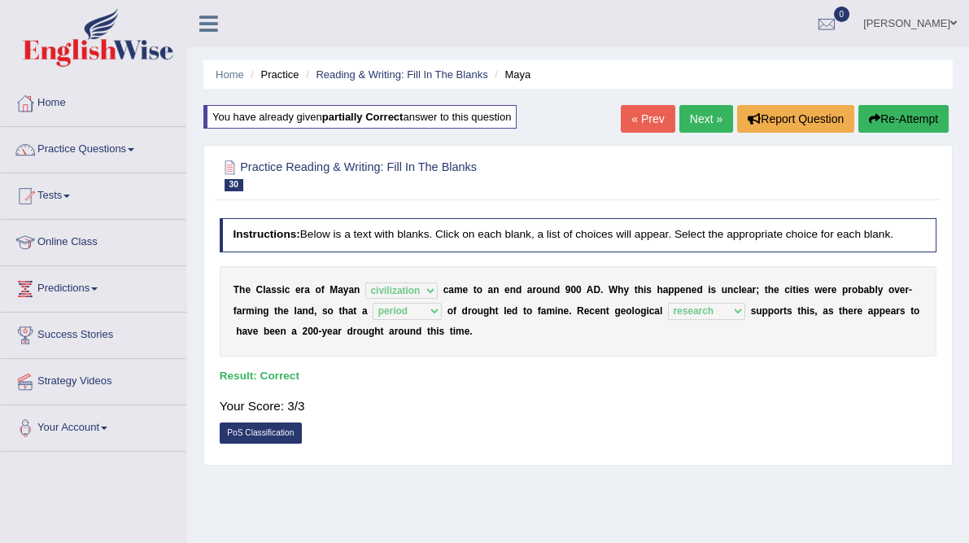
click at [702, 121] on link "Next »" at bounding box center [707, 119] width 54 height 28
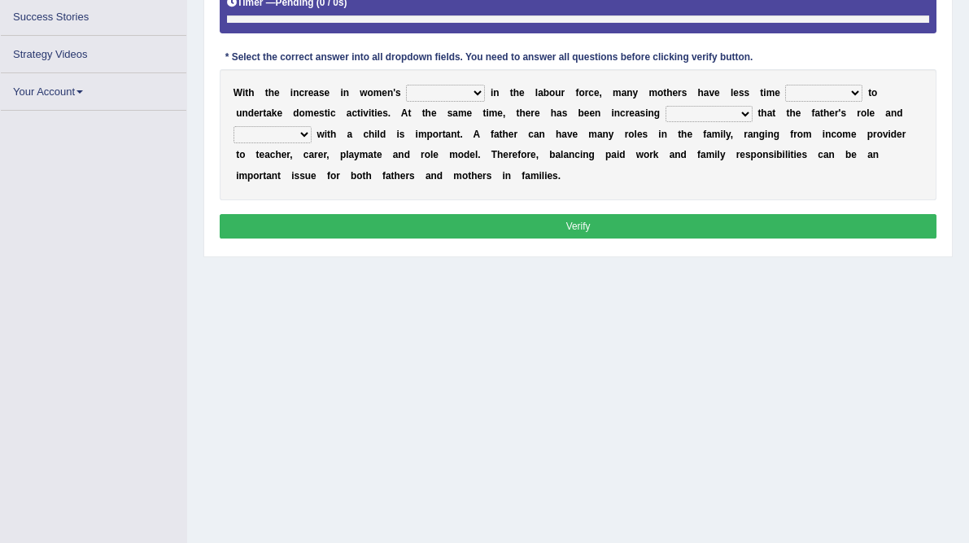
scroll to position [311, 0]
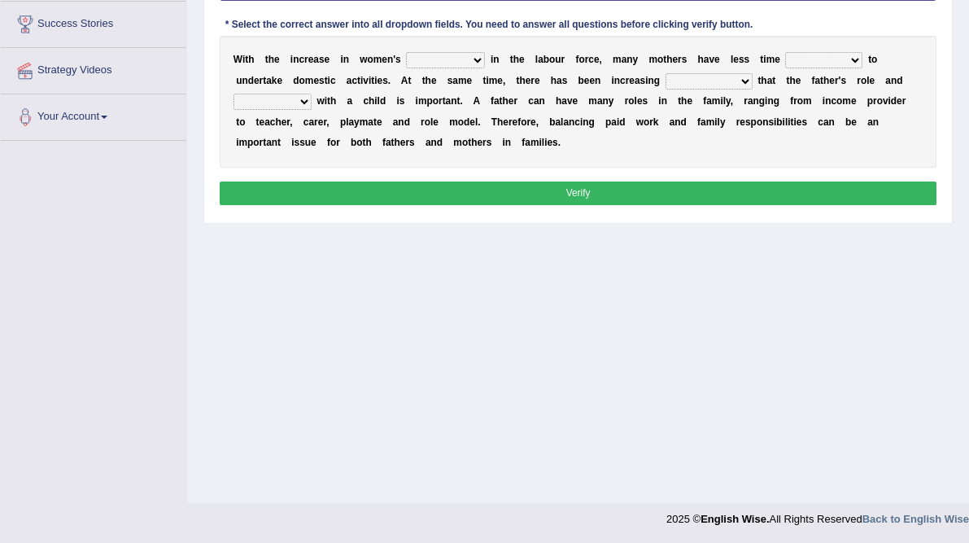
click at [485, 68] on select "attendance substitution participation definition" at bounding box center [445, 60] width 79 height 16
click at [785, 68] on select "available related consumable useful" at bounding box center [823, 60] width 77 height 16
click at [705, 391] on div "Home Practice Reading & Writing: Fill In The Blanks Women in Labour Force « Pre…" at bounding box center [578, 96] width 782 height 814
click at [485, 68] on select "attendance substitution participation definition" at bounding box center [445, 60] width 79 height 16
select select "participation"
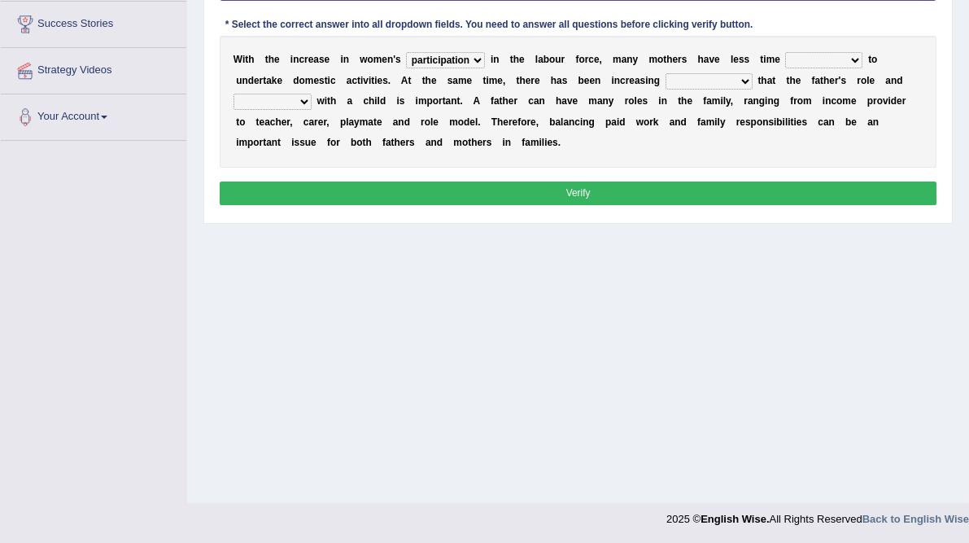
click at [441, 68] on select "attendance substitution participation definition" at bounding box center [445, 60] width 79 height 16
click at [785, 68] on select "available related consumable useful" at bounding box center [823, 60] width 77 height 16
select select "available"
click at [785, 68] on select "available related consumable useful" at bounding box center [823, 60] width 77 height 16
click at [666, 90] on select "recognition discrimination resolution recreation" at bounding box center [709, 81] width 87 height 16
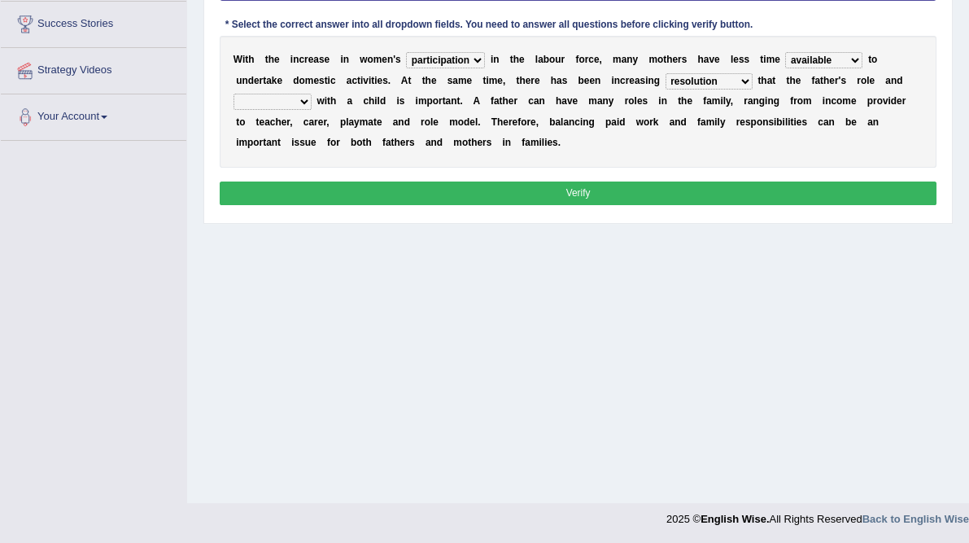
click at [666, 90] on select "recognition discrimination resolution recreation" at bounding box center [709, 81] width 87 height 16
click at [312, 110] on select "scholarship realtionship worship employment" at bounding box center [273, 102] width 78 height 16
click at [666, 90] on select "recognition discrimination resolution recreation" at bounding box center [709, 81] width 87 height 16
select select "recognition"
click at [666, 90] on select "recognition discrimination resolution recreation" at bounding box center [709, 81] width 87 height 16
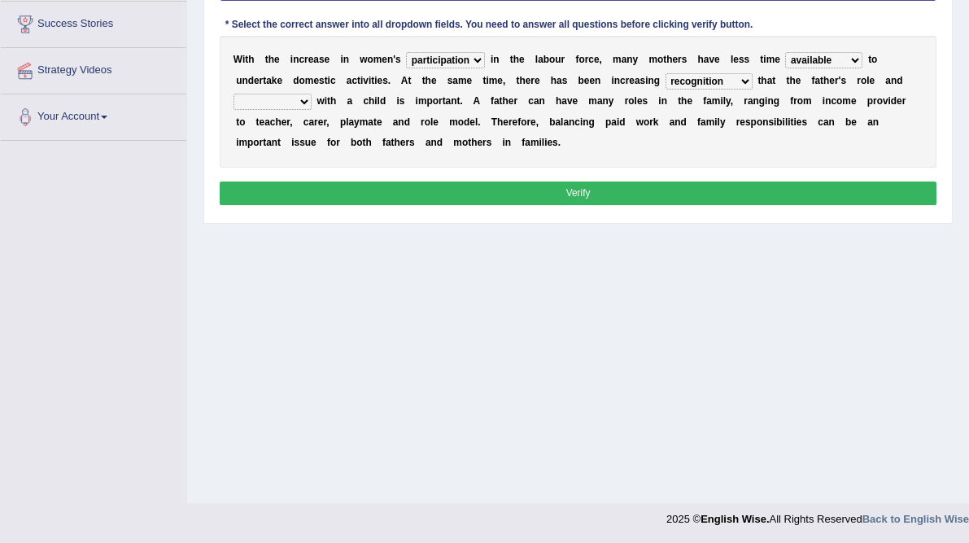
click at [666, 90] on select "recognition discrimination resolution recreation" at bounding box center [709, 81] width 87 height 16
click at [312, 110] on select "scholarship realtionship worship employment" at bounding box center [273, 102] width 78 height 16
select select "realtionship"
click at [312, 110] on select "scholarship realtionship worship employment" at bounding box center [273, 102] width 78 height 16
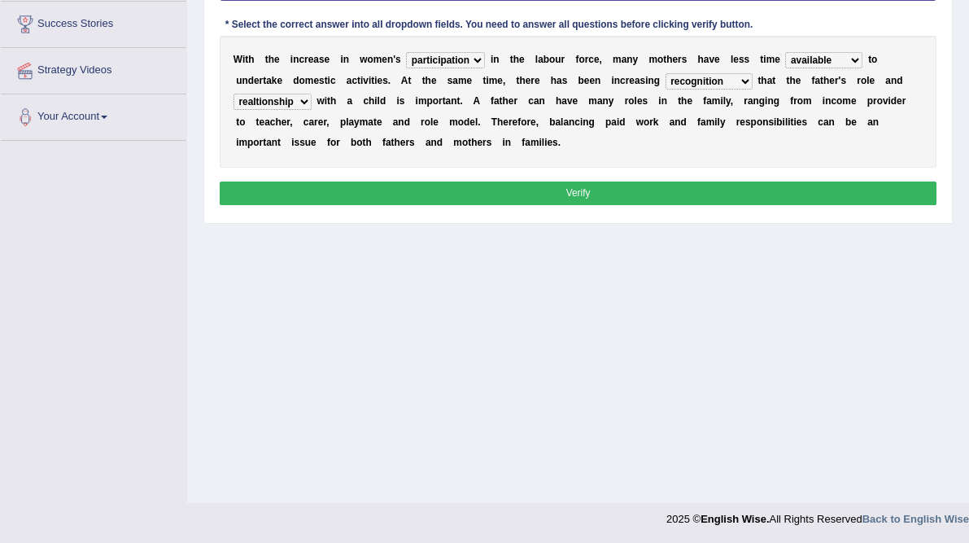
click at [666, 90] on select "recognition discrimination resolution recreation" at bounding box center [709, 81] width 87 height 16
click at [623, 205] on button "Verify" at bounding box center [579, 193] width 718 height 24
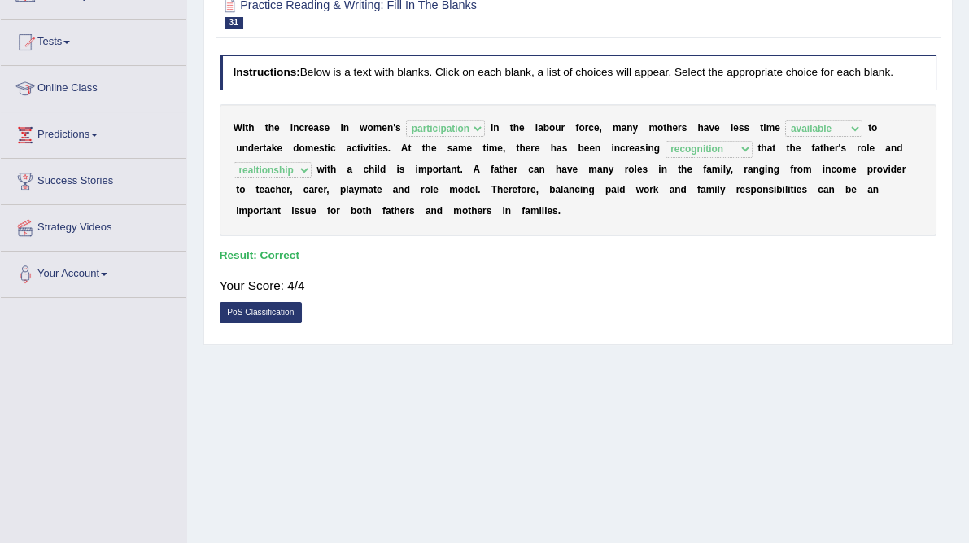
scroll to position [0, 0]
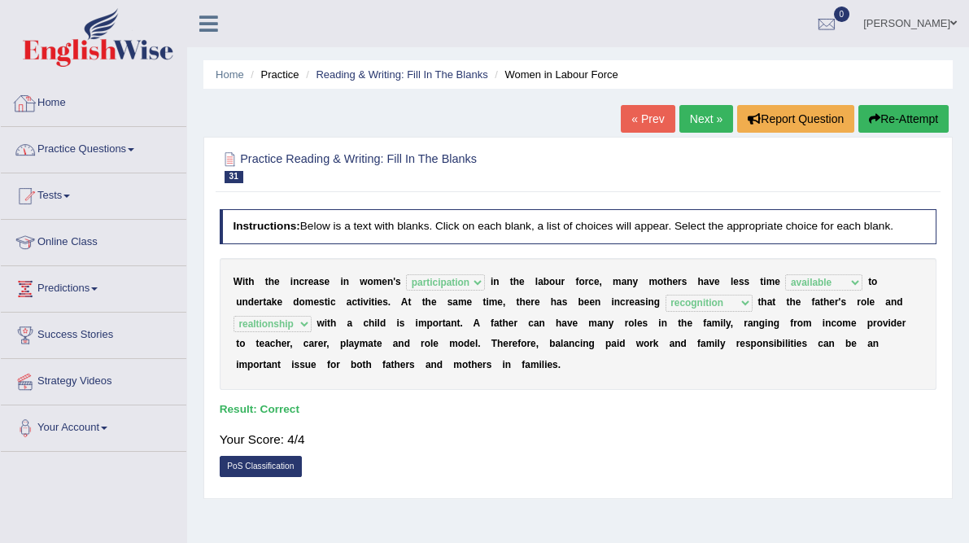
click at [120, 163] on link "Practice Questions" at bounding box center [94, 147] width 186 height 41
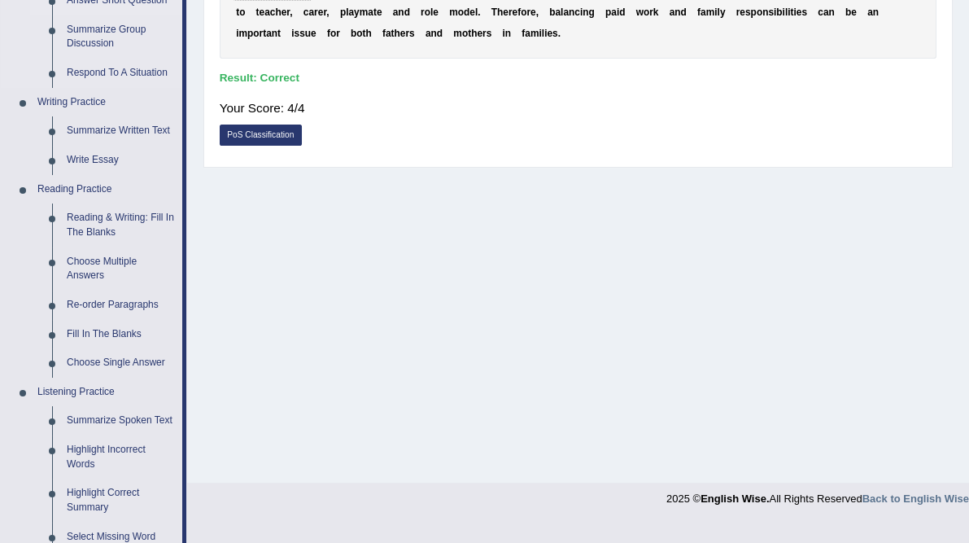
scroll to position [333, 0]
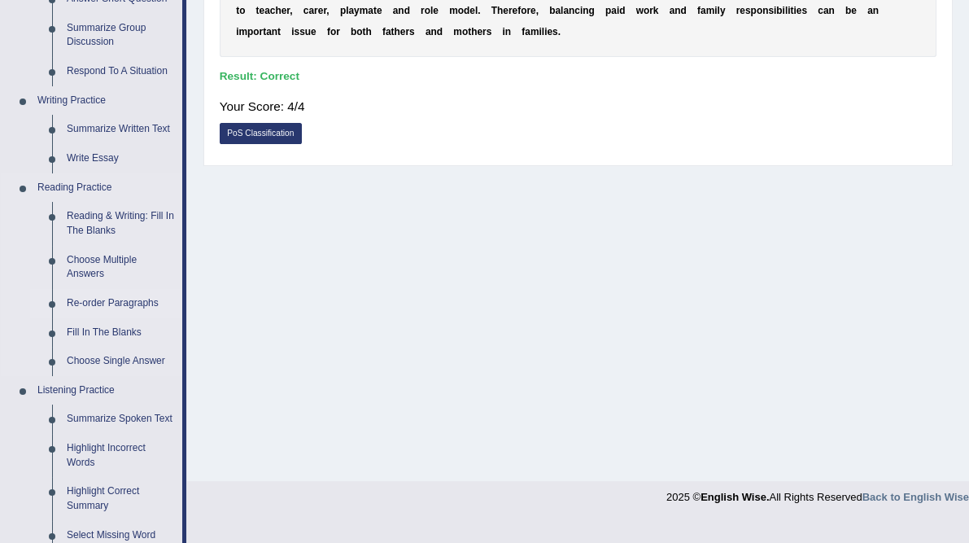
click at [107, 298] on link "Re-order Paragraphs" at bounding box center [120, 303] width 123 height 29
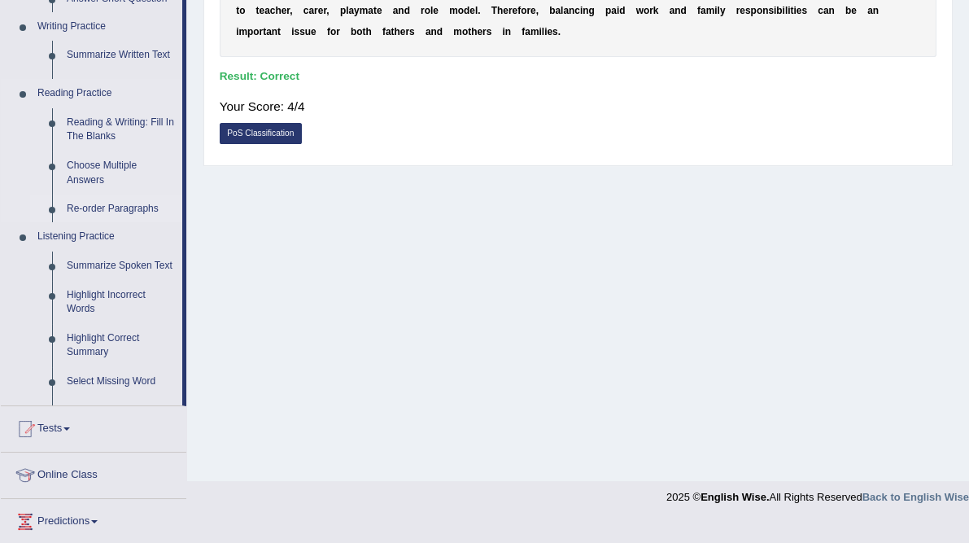
scroll to position [311, 0]
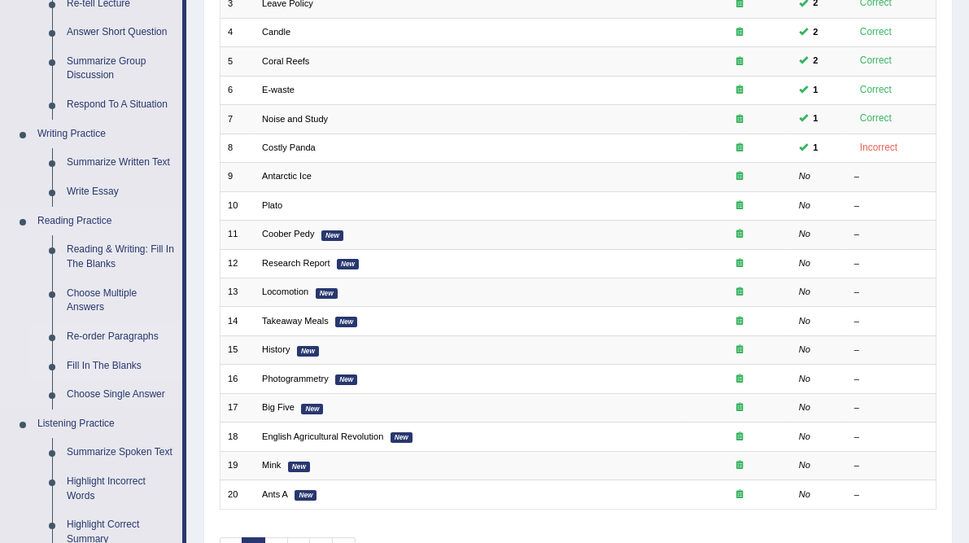
click at [119, 366] on link "Fill In The Blanks" at bounding box center [120, 366] width 123 height 29
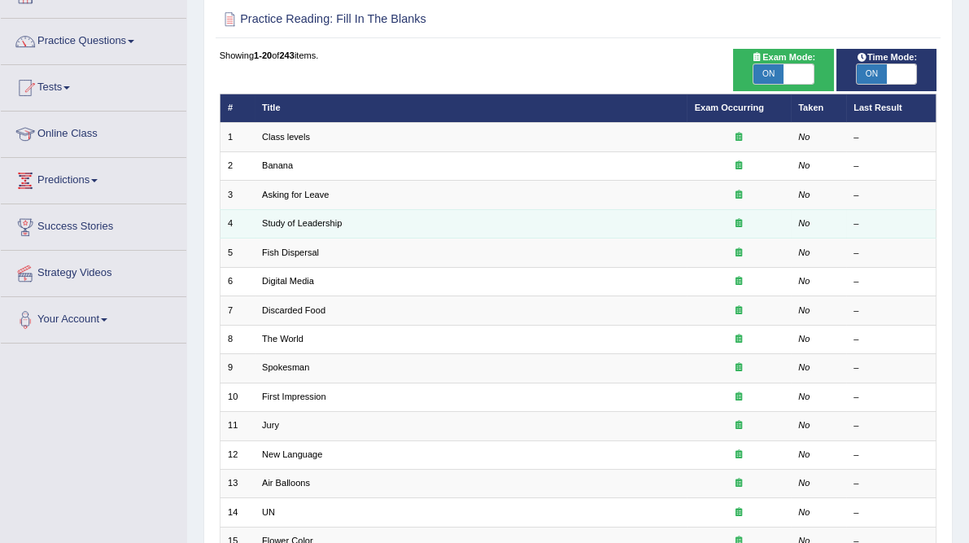
scroll to position [109, 0]
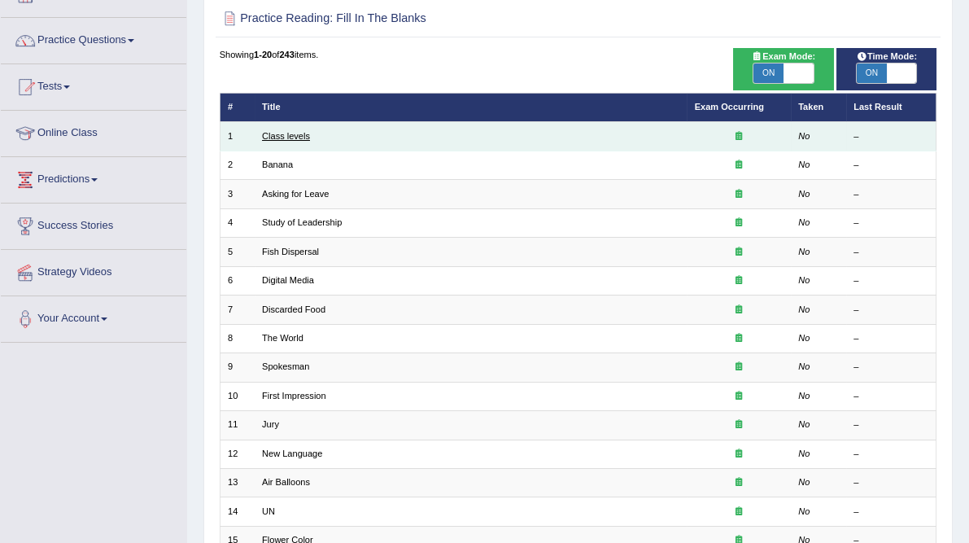
click at [304, 141] on link "Class levels" at bounding box center [286, 136] width 48 height 10
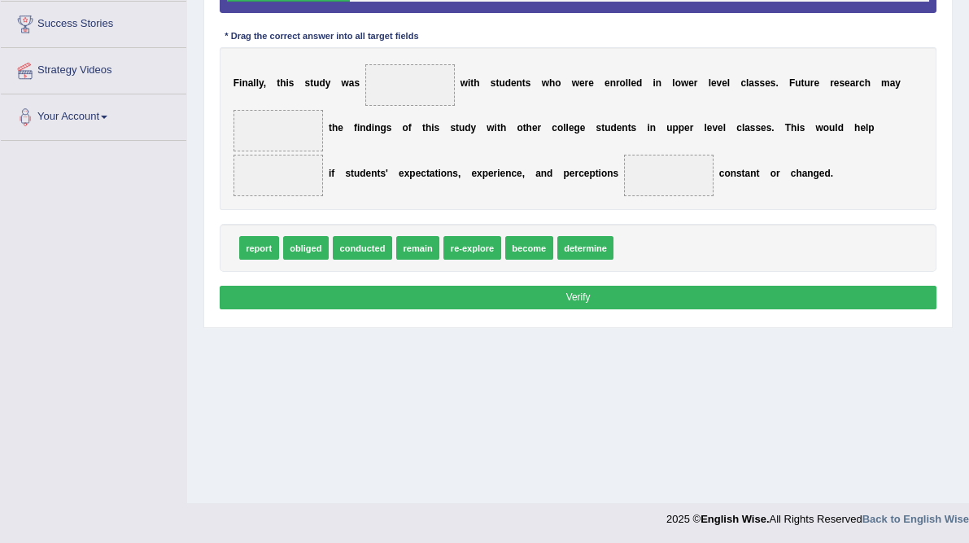
drag, startPoint x: 514, startPoint y: 322, endPoint x: 472, endPoint y: 309, distance: 44.3
click at [472, 210] on div "F i n a l l y , t h i s s t u d y w a s w i t h s t u d e n t s w h o w e r e e…" at bounding box center [579, 128] width 718 height 163
drag, startPoint x: 380, startPoint y: 382, endPoint x: 442, endPoint y: 125, distance: 264.5
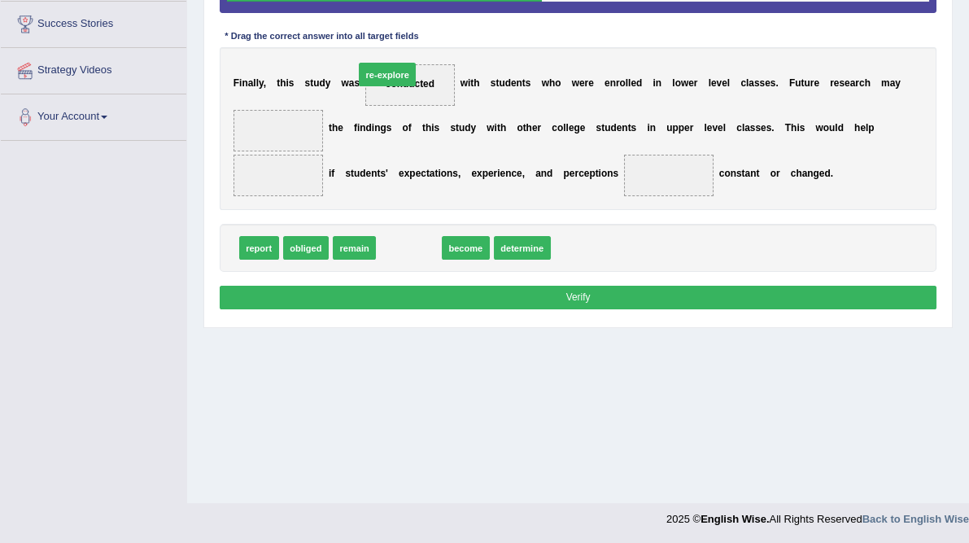
drag, startPoint x: 437, startPoint y: 373, endPoint x: 412, endPoint y: 169, distance: 205.0
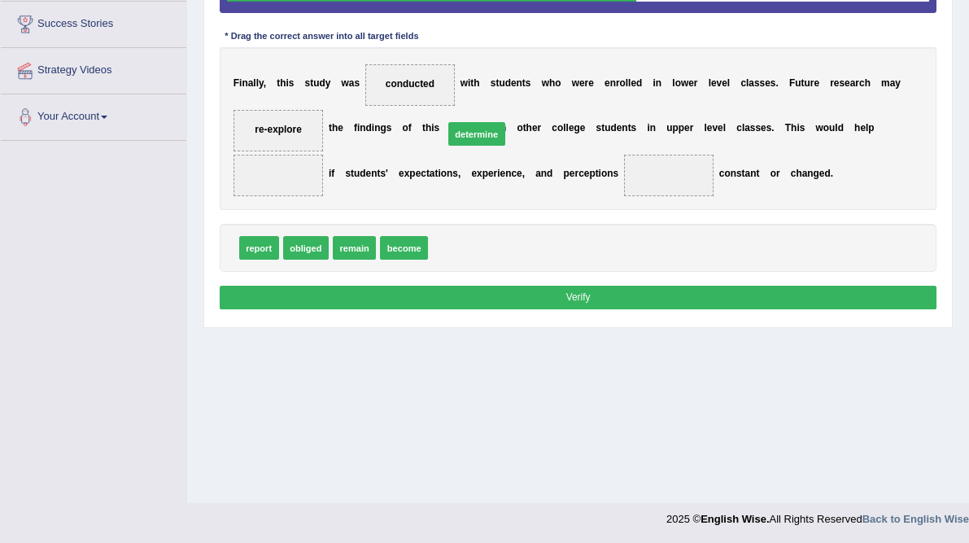
drag, startPoint x: 523, startPoint y: 369, endPoint x: 541, endPoint y: 235, distance: 134.8
drag, startPoint x: 367, startPoint y: 377, endPoint x: 348, endPoint y: 262, distance: 116.3
click at [604, 309] on button "Verify" at bounding box center [579, 298] width 718 height 24
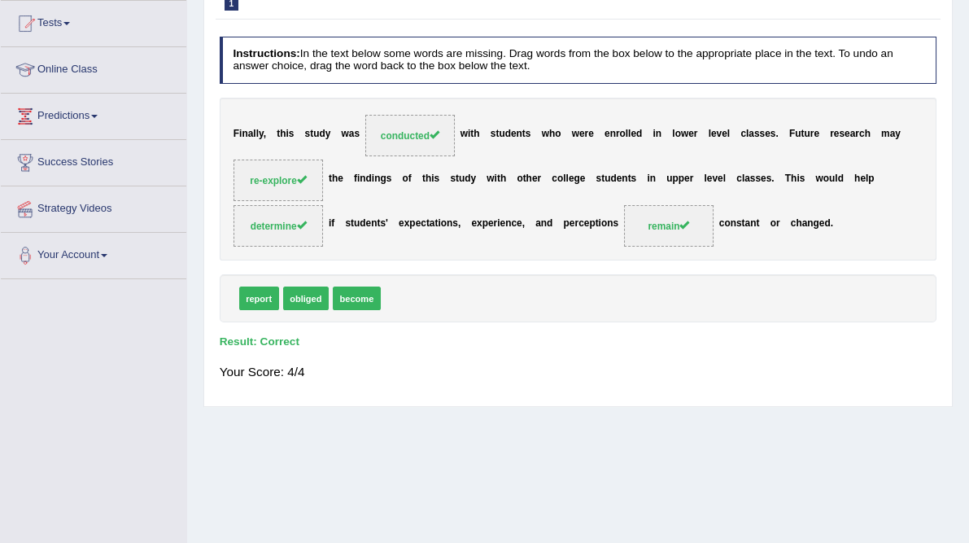
scroll to position [85, 0]
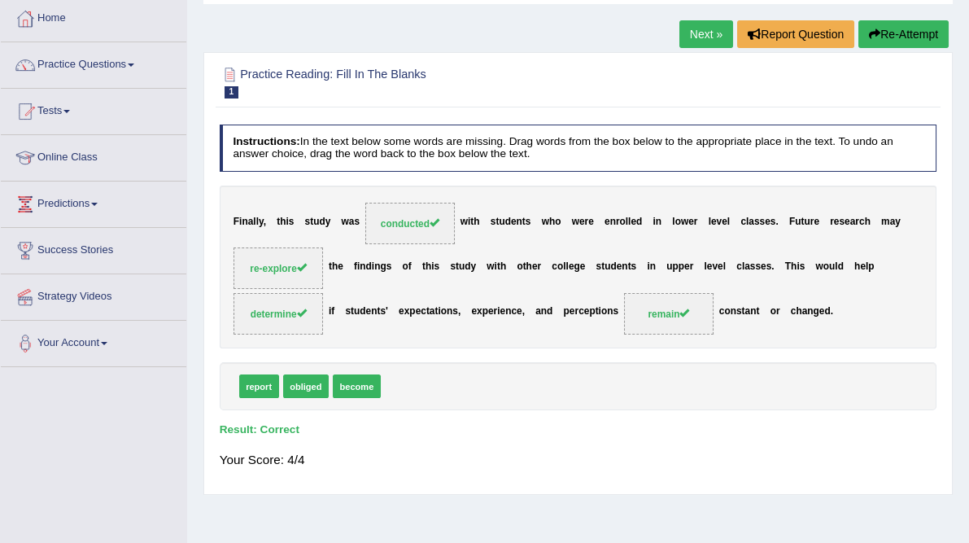
click at [705, 33] on link "Next »" at bounding box center [707, 34] width 54 height 28
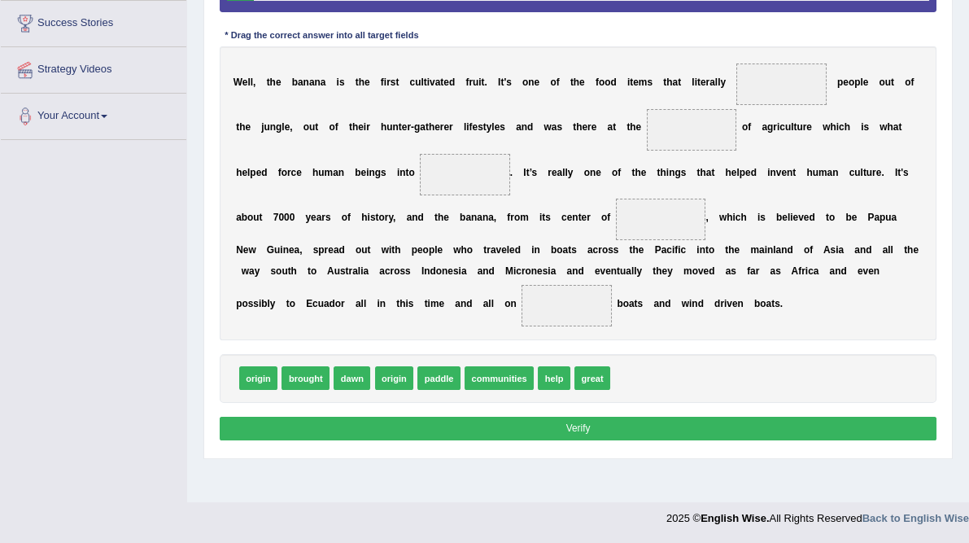
scroll to position [328, 0]
drag, startPoint x: 617, startPoint y: 475, endPoint x: 304, endPoint y: 192, distance: 421.8
drag, startPoint x: 614, startPoint y: 475, endPoint x: 302, endPoint y: 125, distance: 469.3
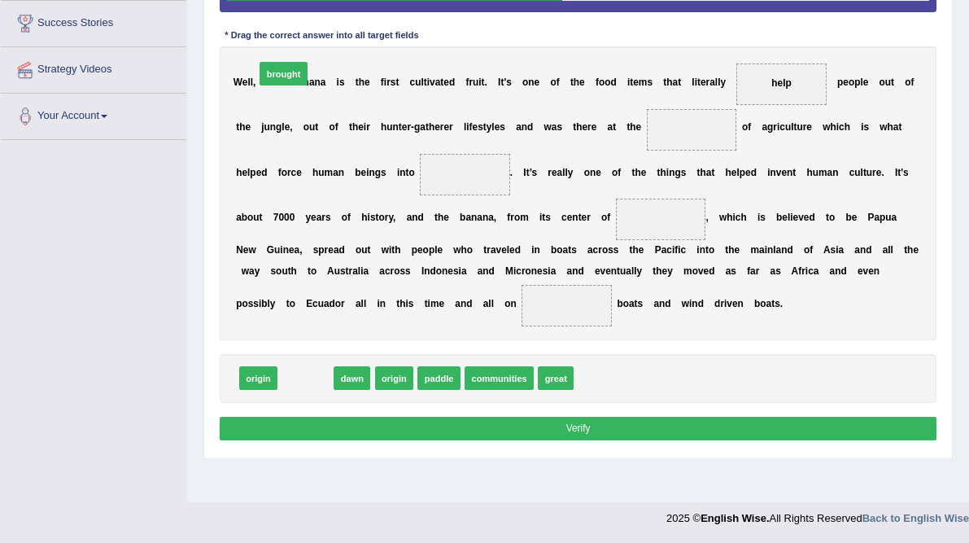
drag, startPoint x: 313, startPoint y: 476, endPoint x: 286, endPoint y: 118, distance: 359.1
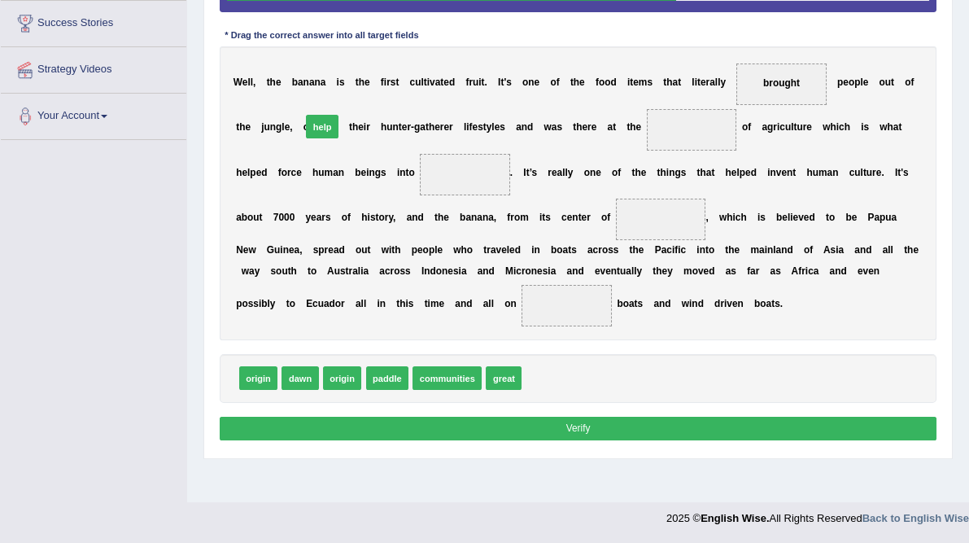
drag, startPoint x: 608, startPoint y: 471, endPoint x: 339, endPoint y: 173, distance: 401.6
drag, startPoint x: 498, startPoint y: 483, endPoint x: 837, endPoint y: 264, distance: 404.3
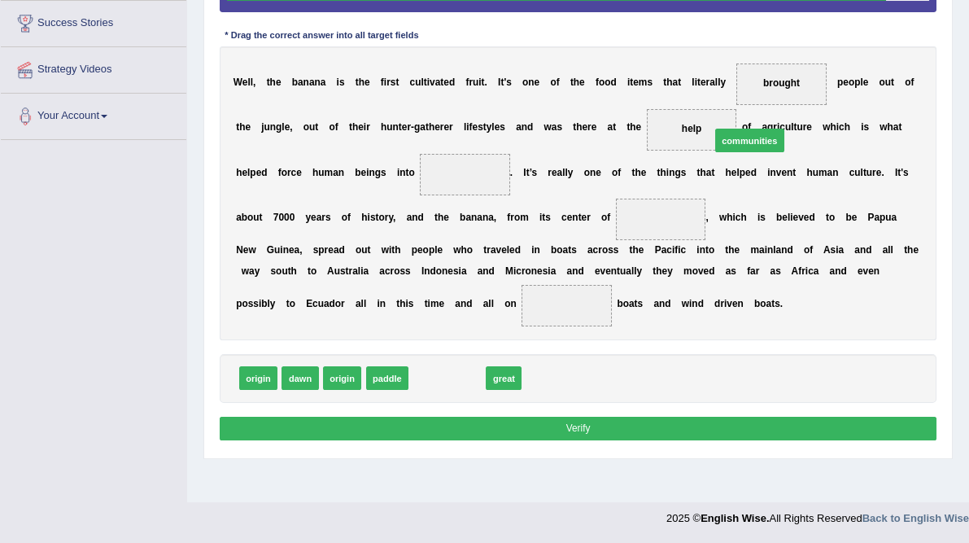
drag, startPoint x: 477, startPoint y: 474, endPoint x: 833, endPoint y: 195, distance: 452.6
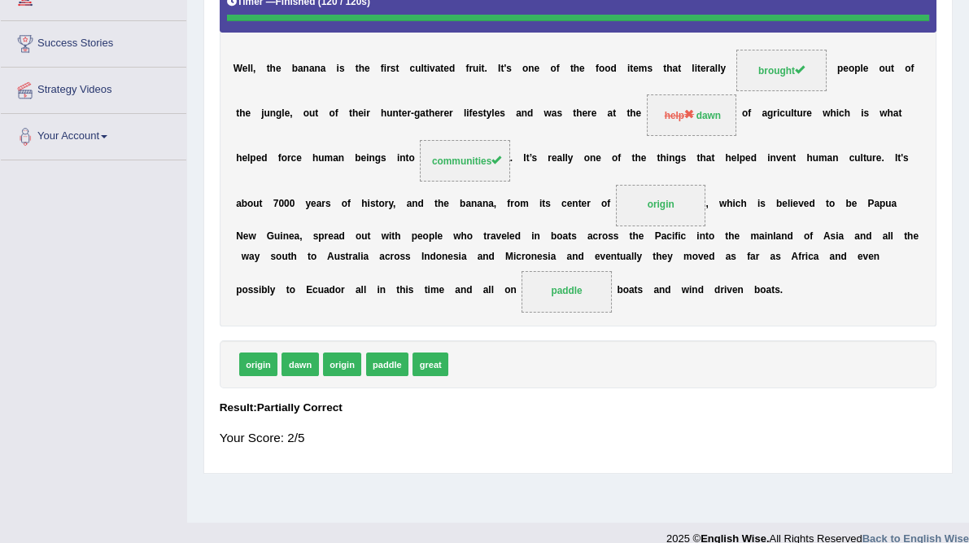
scroll to position [0, 0]
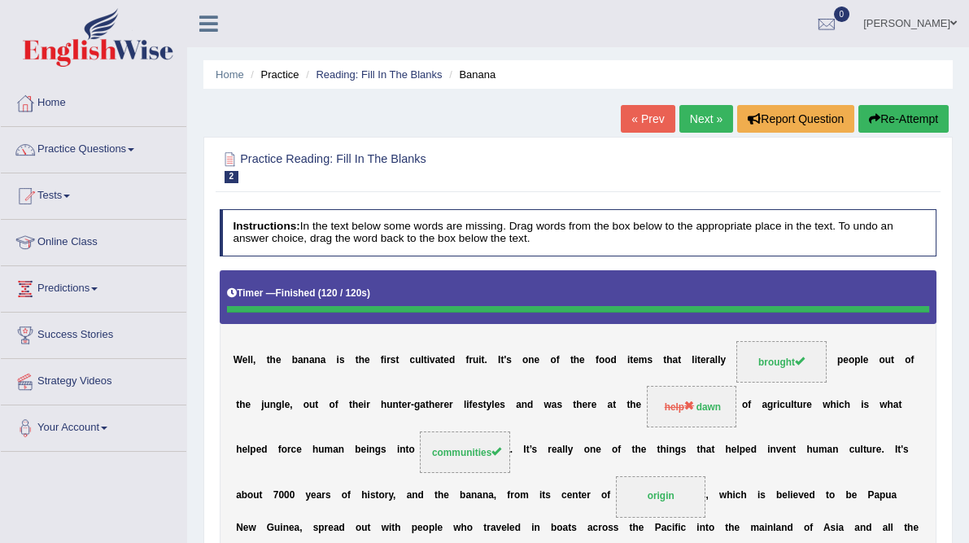
click at [703, 118] on link "Next »" at bounding box center [707, 119] width 54 height 28
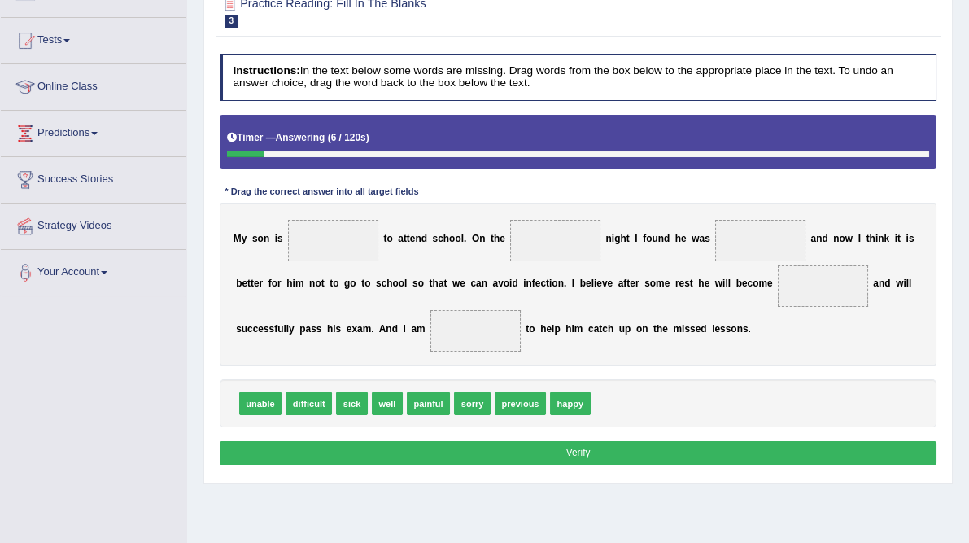
scroll to position [156, 0]
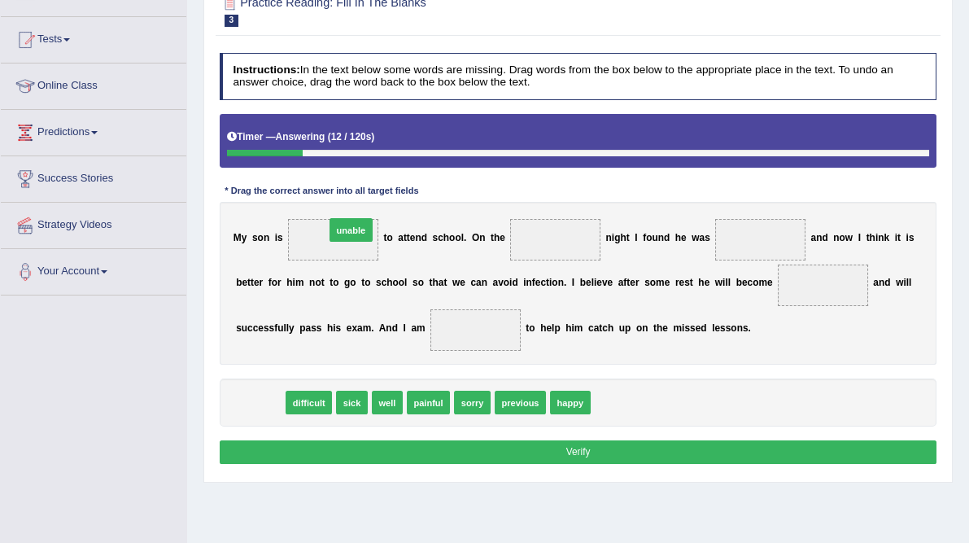
drag, startPoint x: 258, startPoint y: 473, endPoint x: 364, endPoint y: 268, distance: 230.8
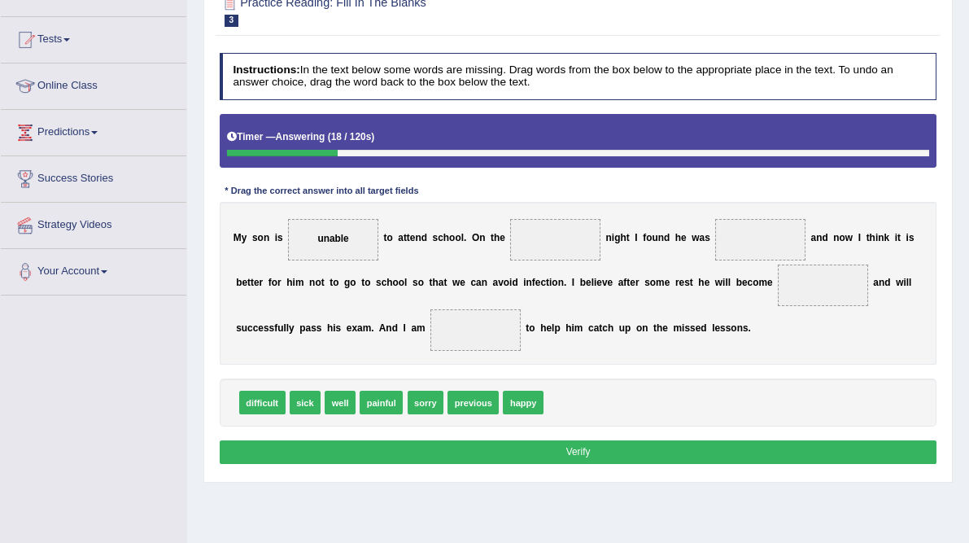
drag, startPoint x: 518, startPoint y: 463, endPoint x: 577, endPoint y: 274, distance: 198.0
drag, startPoint x: 527, startPoint y: 468, endPoint x: 636, endPoint y: 299, distance: 201.4
drag, startPoint x: 316, startPoint y: 474, endPoint x: 831, endPoint y: 281, distance: 550.1
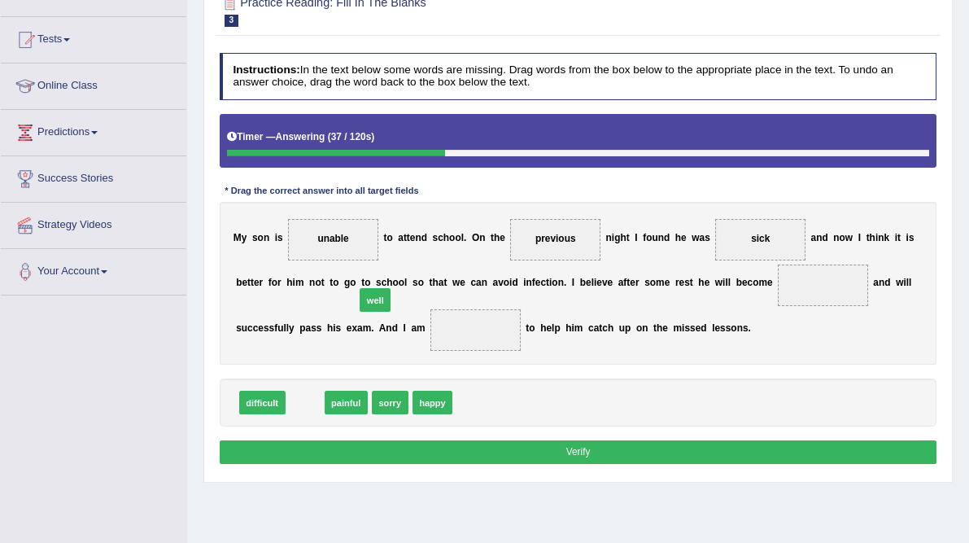
drag, startPoint x: 319, startPoint y: 470, endPoint x: 402, endPoint y: 350, distance: 146.3
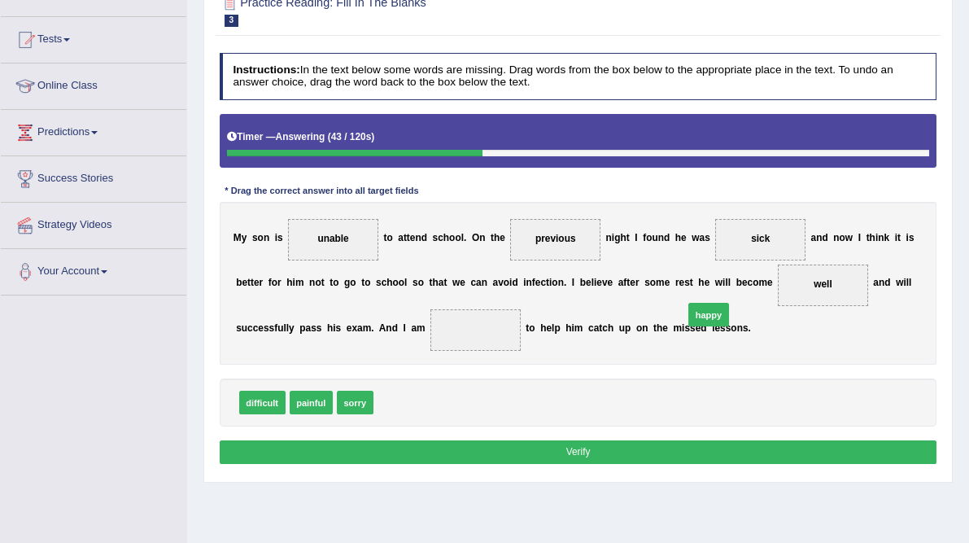
drag, startPoint x: 424, startPoint y: 466, endPoint x: 790, endPoint y: 363, distance: 380.6
click at [588, 464] on button "Verify" at bounding box center [579, 452] width 718 height 24
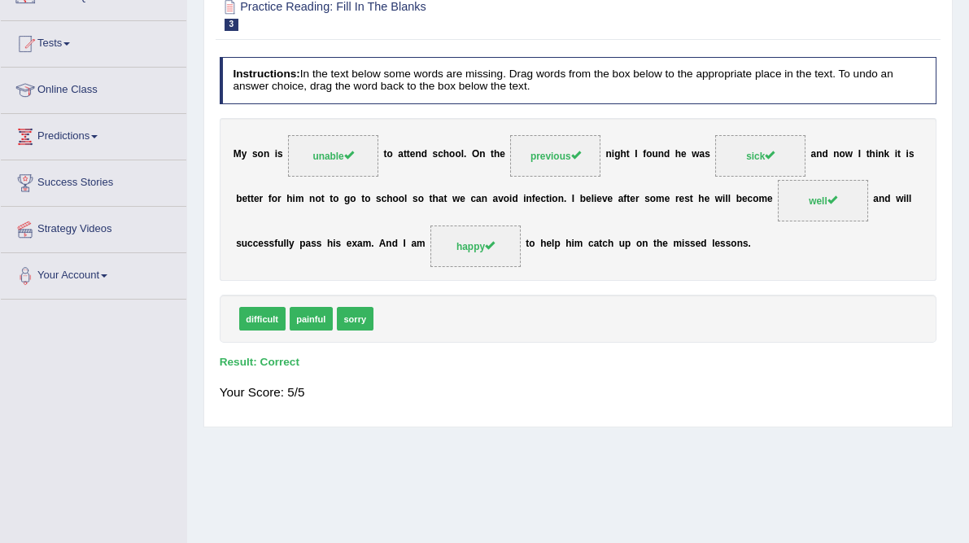
scroll to position [0, 0]
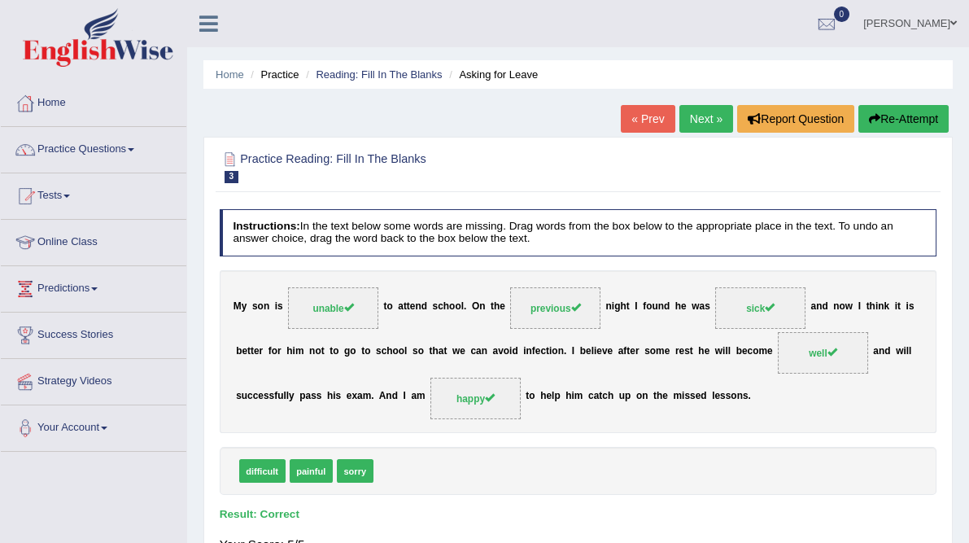
click at [711, 115] on link "Next »" at bounding box center [707, 119] width 54 height 28
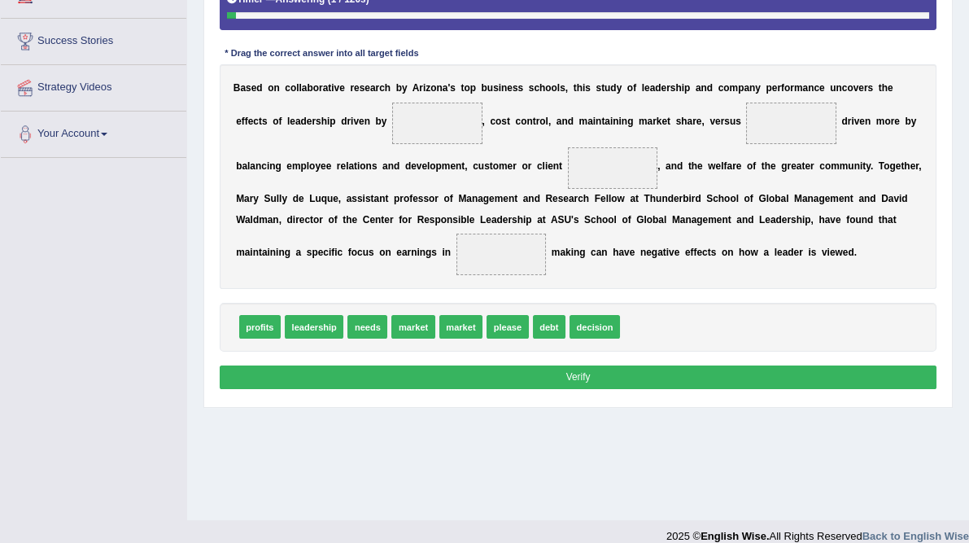
scroll to position [307, 0]
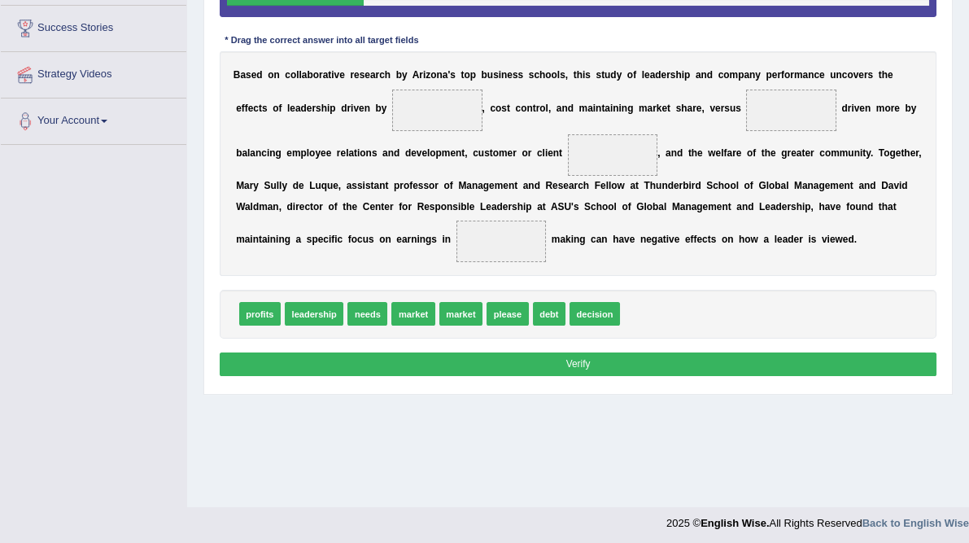
click at [319, 326] on span "leadership" at bounding box center [314, 314] width 59 height 24
drag, startPoint x: 333, startPoint y: 469, endPoint x: 648, endPoint y: 134, distance: 459.5
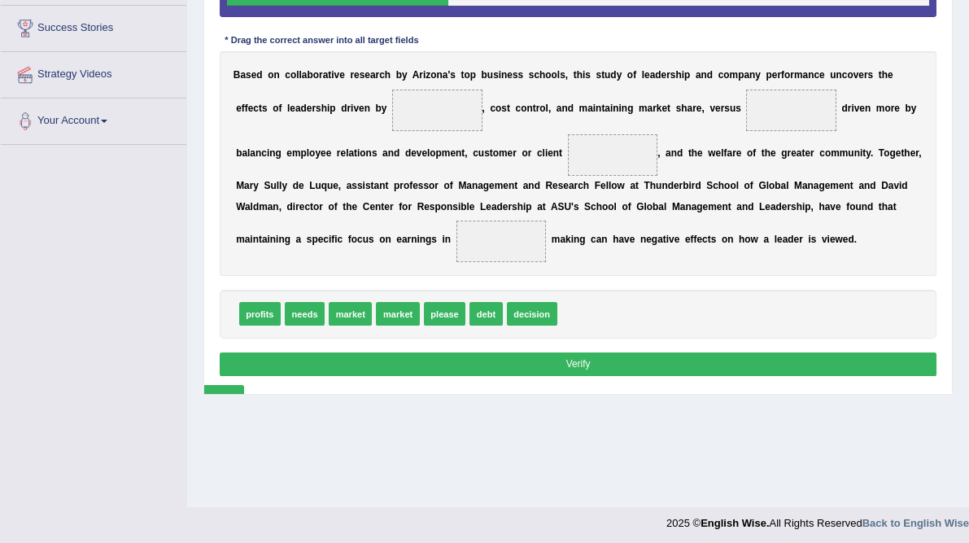
drag, startPoint x: 641, startPoint y: 151, endPoint x: 374, endPoint y: 494, distance: 435.5
drag, startPoint x: 661, startPoint y: 467, endPoint x: 616, endPoint y: 155, distance: 314.9
click at [461, 115] on span "leadership" at bounding box center [437, 108] width 48 height 11
